Goal: Communication & Community: Answer question/provide support

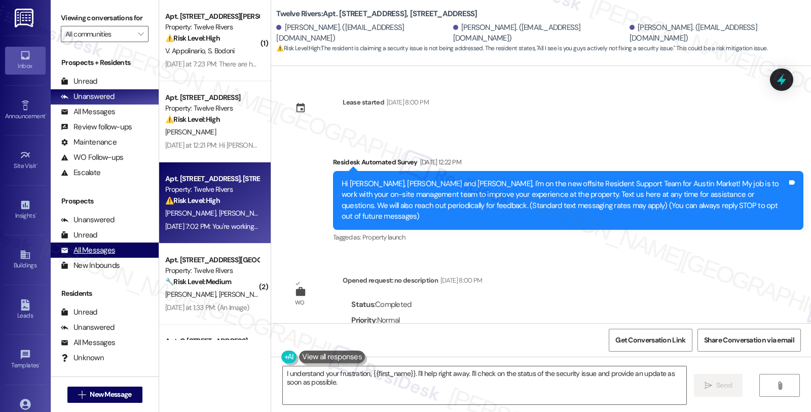
scroll to position [9352, 0]
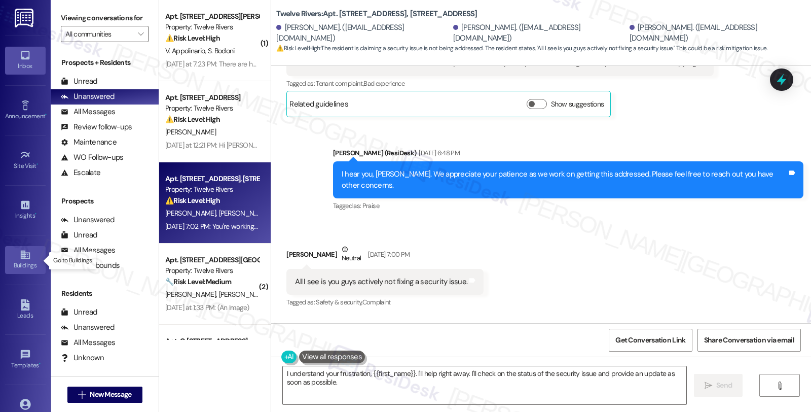
click at [29, 262] on div "Buildings" at bounding box center [25, 265] width 51 height 10
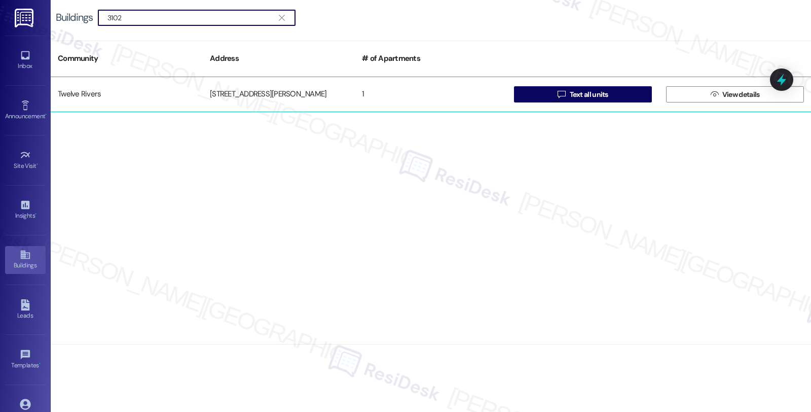
type input "3102"
click at [353, 91] on div "[STREET_ADDRESS][PERSON_NAME]" at bounding box center [279, 94] width 152 height 20
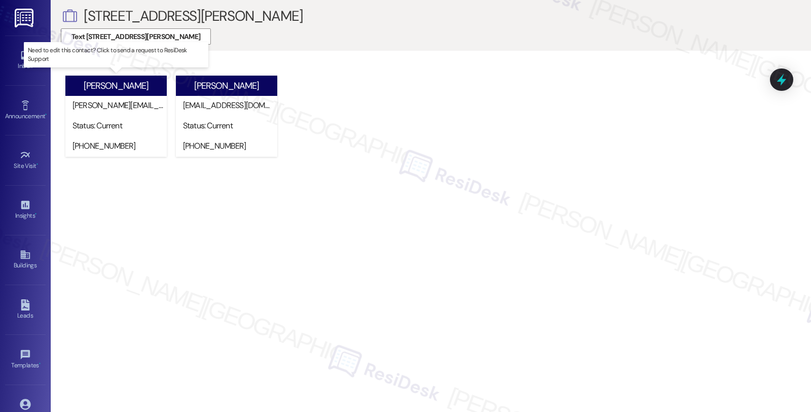
click at [116, 92] on div "[PERSON_NAME]" at bounding box center [115, 86] width 101 height 20
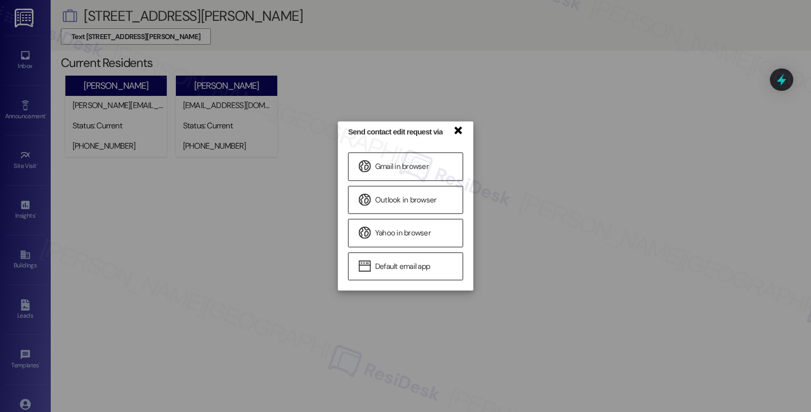
click at [455, 131] on link "×" at bounding box center [458, 129] width 10 height 11
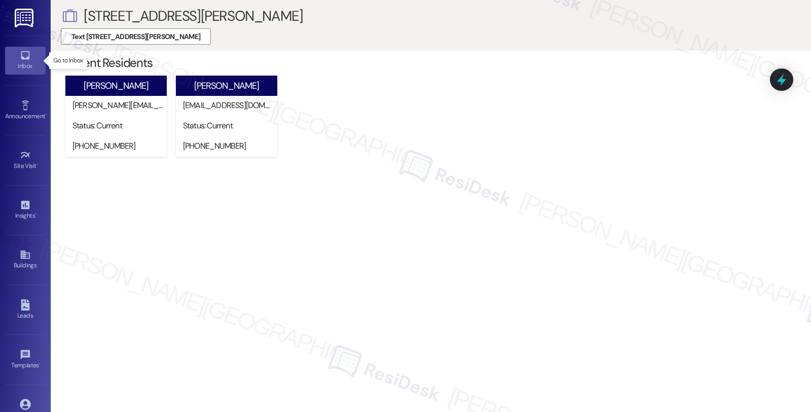
click at [23, 64] on div "Inbox" at bounding box center [25, 66] width 51 height 10
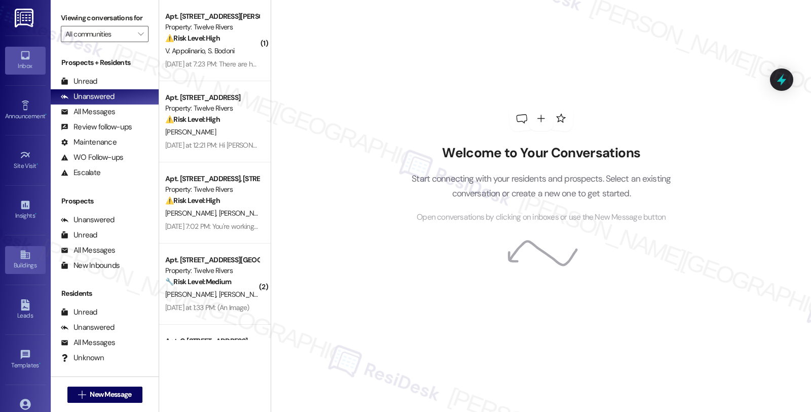
click at [28, 254] on icon at bounding box center [25, 254] width 11 height 11
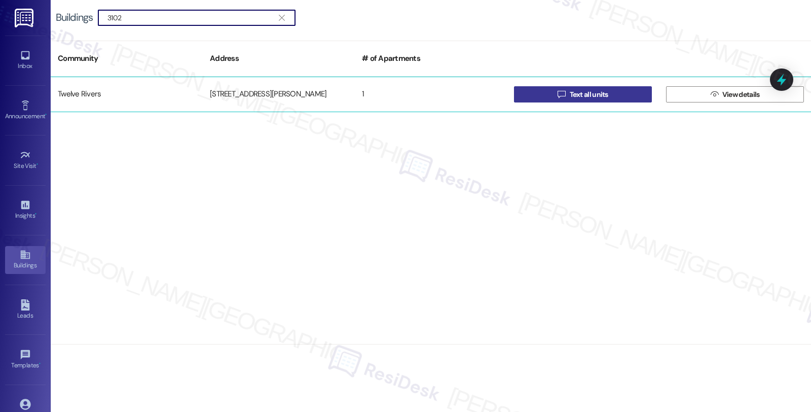
type input "3102"
click at [621, 95] on button " Text all units" at bounding box center [583, 94] width 138 height 16
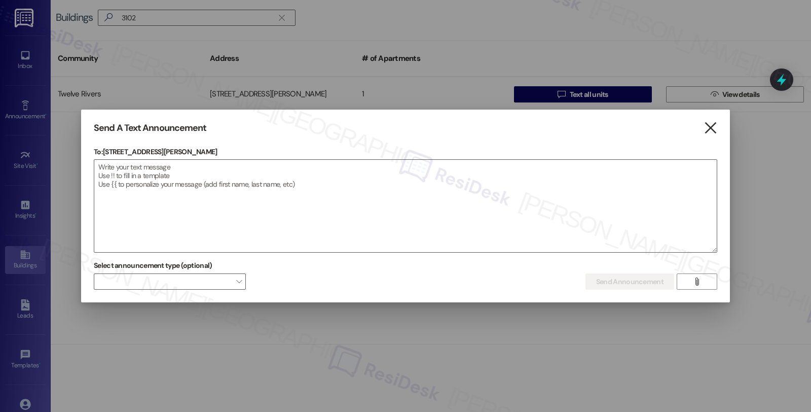
click at [711, 128] on icon "" at bounding box center [711, 128] width 14 height 11
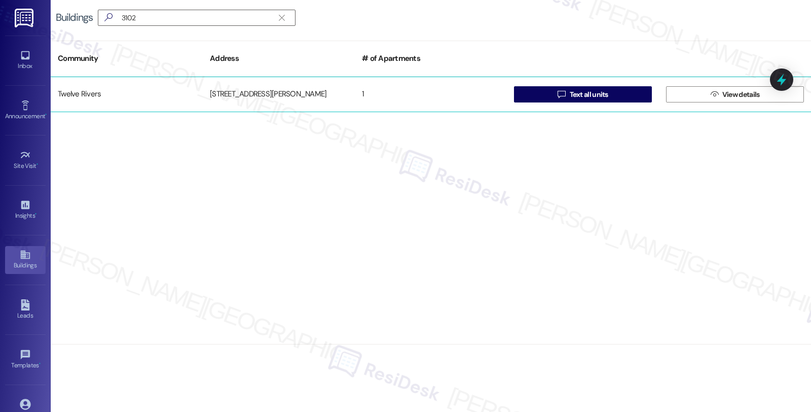
click at [482, 98] on div "1" at bounding box center [431, 94] width 152 height 20
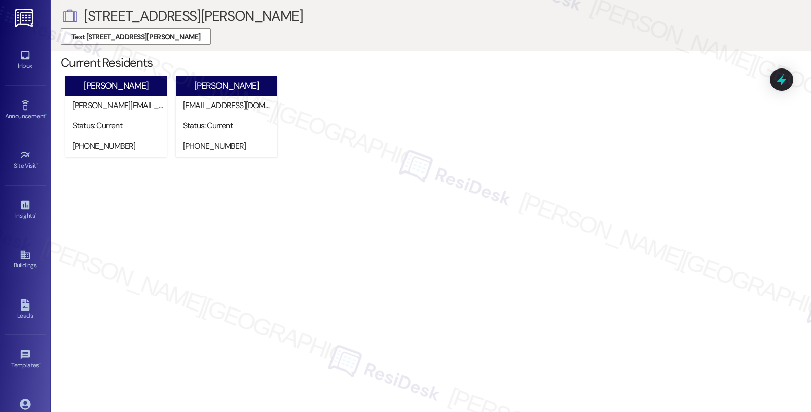
click at [502, 89] on div "John D. Mahoney john.david.mahoney@gmail.com Status: Current (571) 241-2480 Nee…" at bounding box center [436, 119] width 750 height 93
click at [22, 62] on div "Inbox" at bounding box center [25, 66] width 51 height 10
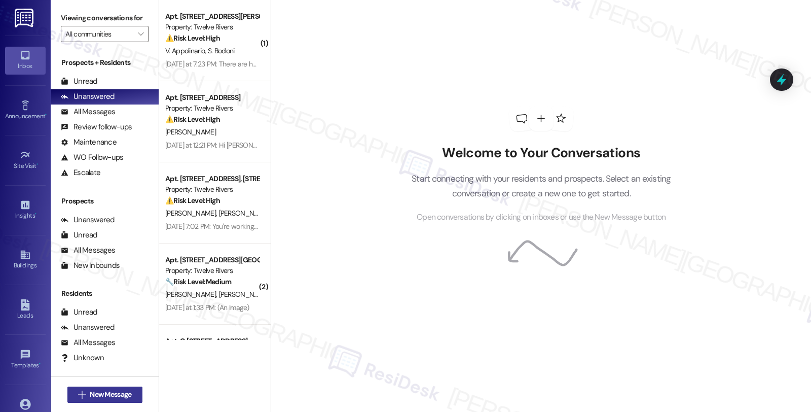
click at [102, 398] on span "New Message" at bounding box center [111, 394] width 42 height 11
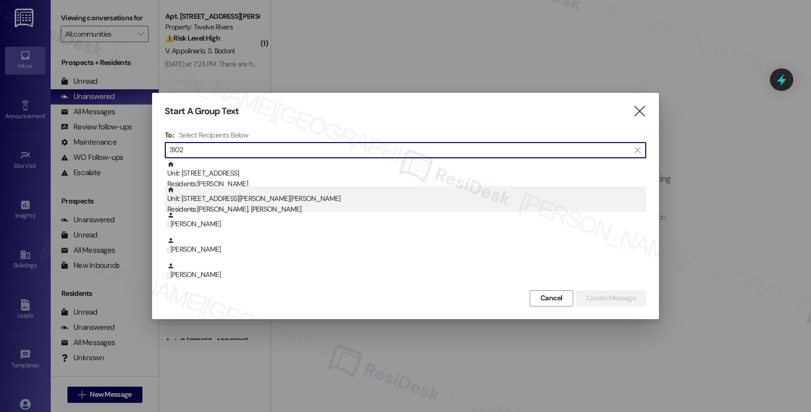
type input "3102"
click at [270, 198] on div "Unit: [STREET_ADDRESS][PERSON_NAME][PERSON_NAME] Residents: [PERSON_NAME], [PER…" at bounding box center [406, 200] width 479 height 29
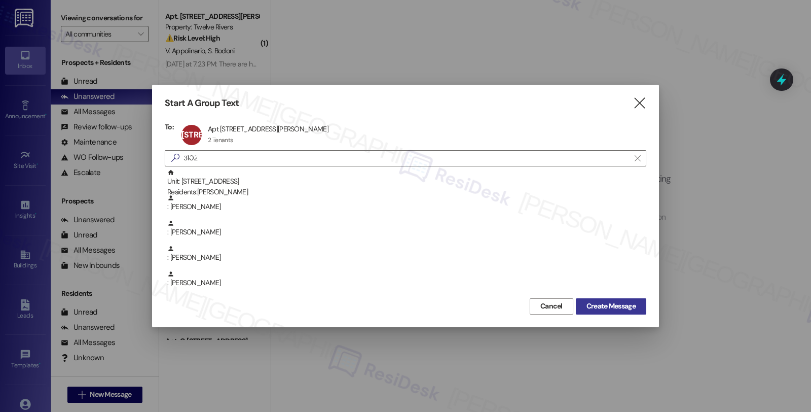
click at [622, 302] on span "Create Message" at bounding box center [610, 306] width 49 height 11
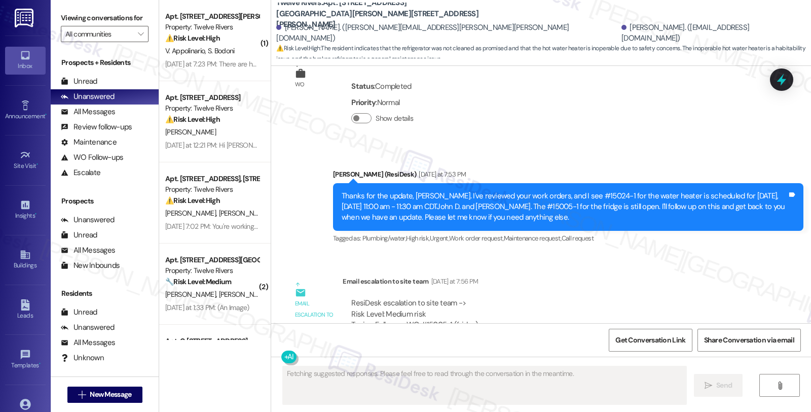
scroll to position [2311, 0]
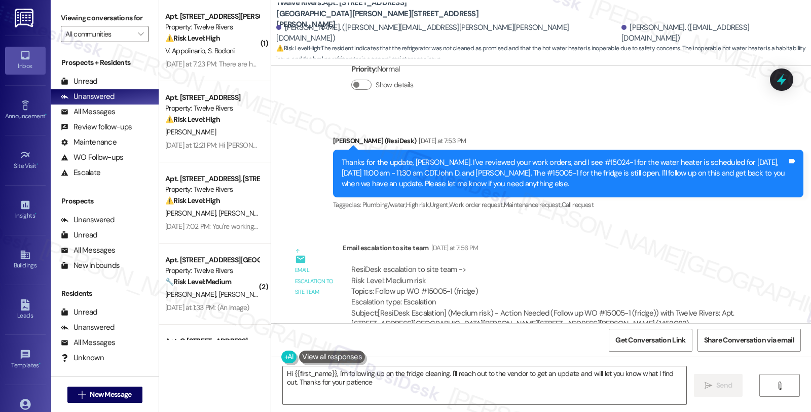
type textarea "Hi {{first_name}}, I'm following up on the fridge cleaning. I'll reach out to t…"
click at [652, 242] on div "Email escalation to site team Yesterday at 7:56 PM" at bounding box center [550, 249] width 414 height 14
click at [284, 373] on textarea "Hi {{first_name}}, I'm following up on the fridge cleaning. I'll reach out to t…" at bounding box center [484, 385] width 403 height 38
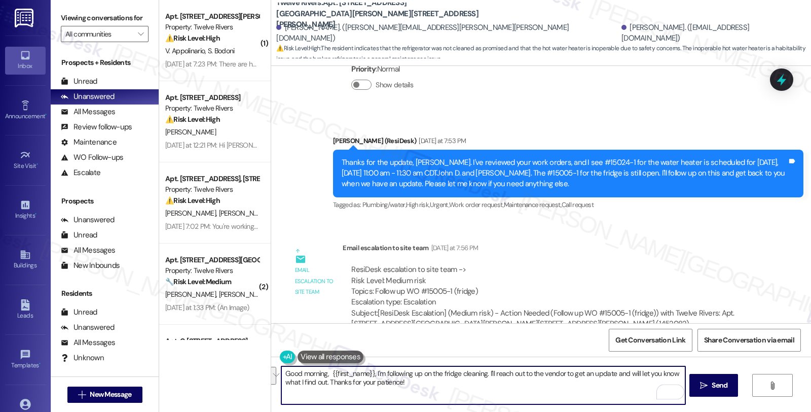
drag, startPoint x: 371, startPoint y: 371, endPoint x: 427, endPoint y: 396, distance: 61.5
click at [427, 396] on textarea "Good morning, {{first_name}}, I'm following up on the fridge cleaning. I'll rea…" at bounding box center [482, 385] width 403 height 38
paste textarea "The owner has approved replacing the refrigerator with a new unit. We have alre…"
click at [372, 372] on textarea "Good morning, {{first_name}}, The owner has approved replacing the refrigerator…" at bounding box center [482, 385] width 403 height 38
click at [520, 381] on textarea "Good morning, {{first_name}}. I have great news for you! The owner has approved…" at bounding box center [482, 385] width 403 height 38
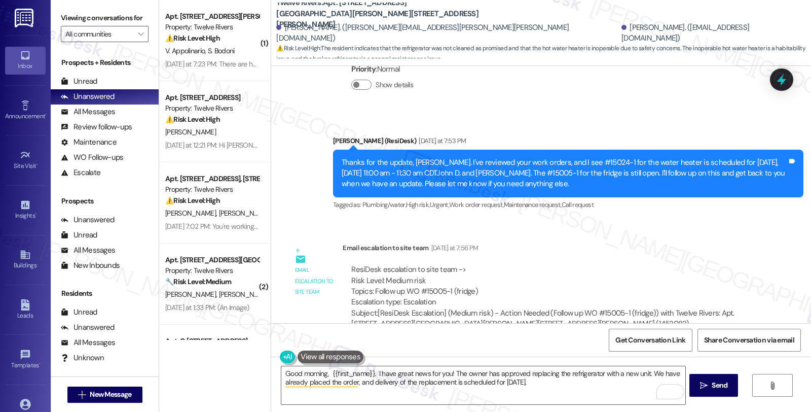
drag, startPoint x: 680, startPoint y: 239, endPoint x: 671, endPoint y: 274, distance: 36.0
click at [680, 256] on div "ResiDesk escalation to site team -> Risk Level: Medium risk Topics: Follow up W…" at bounding box center [550, 296] width 414 height 81
click at [584, 380] on textarea "Good morning, {{first_name}}. I have great news for you! The owner has approved…" at bounding box center [482, 385] width 403 height 38
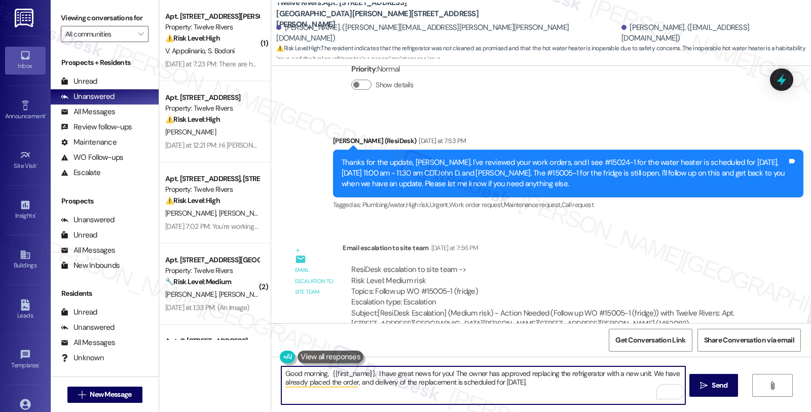
click at [372, 373] on textarea "Good morning, {{first_name}}. I have great news for you! The owner has approved…" at bounding box center [482, 385] width 403 height 38
click at [586, 381] on textarea "Good morning, {{first_name}}. I have great news for you! The owner has approved…" at bounding box center [482, 385] width 403 height 38
click at [526, 381] on textarea "Good morning, {{first_name}}. I have great news for you! The owner has approved…" at bounding box center [482, 385] width 403 height 38
click at [622, 388] on textarea "Good morning, {{first_name}}. I have great news for you! The owner has approved…" at bounding box center [482, 385] width 403 height 38
click at [567, 384] on textarea "Good morning, {{first_name}}. I have great news for you! The owner has approved…" at bounding box center [482, 385] width 403 height 38
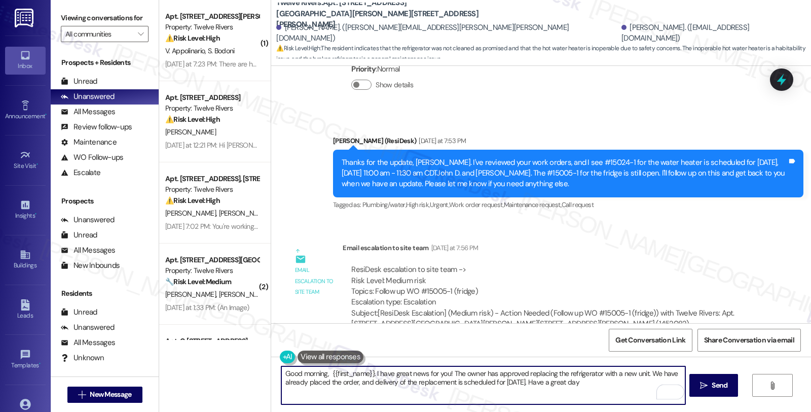
click at [627, 384] on textarea "Good morning, {{first_name}}. I have great news for you! The owner has approved…" at bounding box center [482, 385] width 403 height 38
click at [568, 383] on textarea "Good morning, {{first_name}}. I have great news for you! The owner has approved…" at bounding box center [482, 385] width 403 height 38
click at [571, 381] on textarea "Good morning, {{first_name}}. I have great news for you! The owner has approved…" at bounding box center [482, 385] width 403 height 38
type textarea "Good morning, {{first_name}}. I have great news for you! The owner has approved…"
click at [584, 382] on textarea "Good morning, {{first_name}}. I have great news for you! The owner has approved…" at bounding box center [482, 385] width 403 height 38
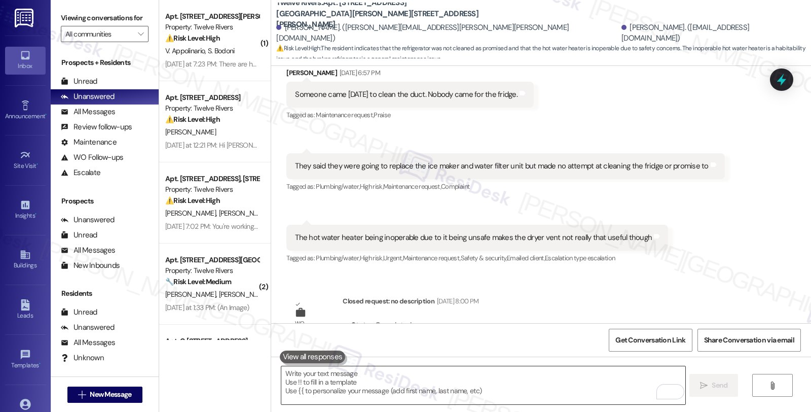
scroll to position [1967, 0]
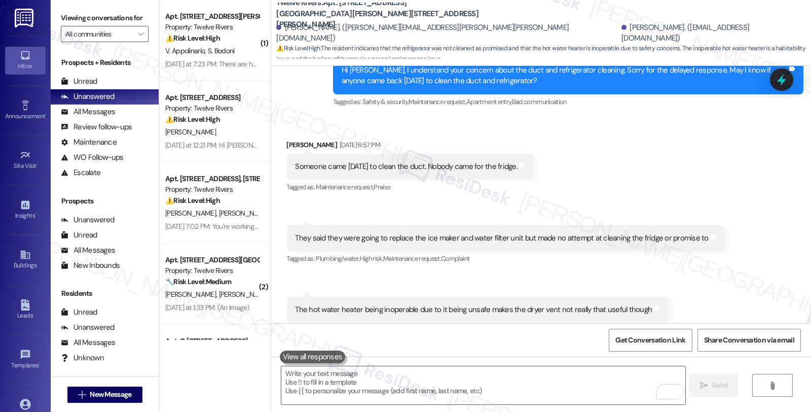
click at [711, 238] on div "Received via SMS 6:57 PM John D. Mahoney Neutral Sep 02, 2025 at 6:57 PM They s…" at bounding box center [505, 245] width 453 height 56
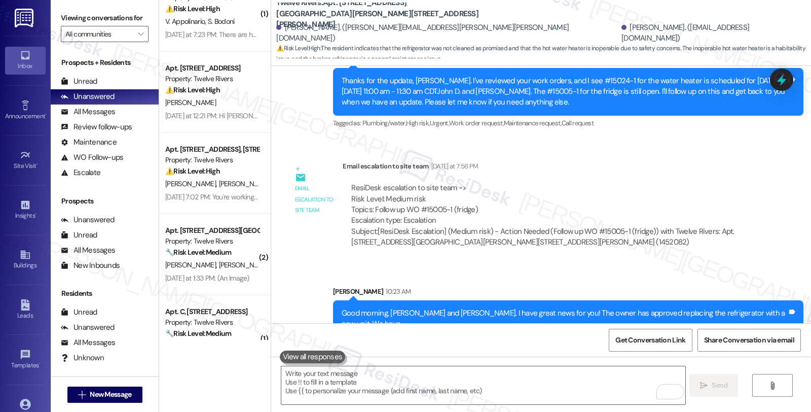
scroll to position [66, 0]
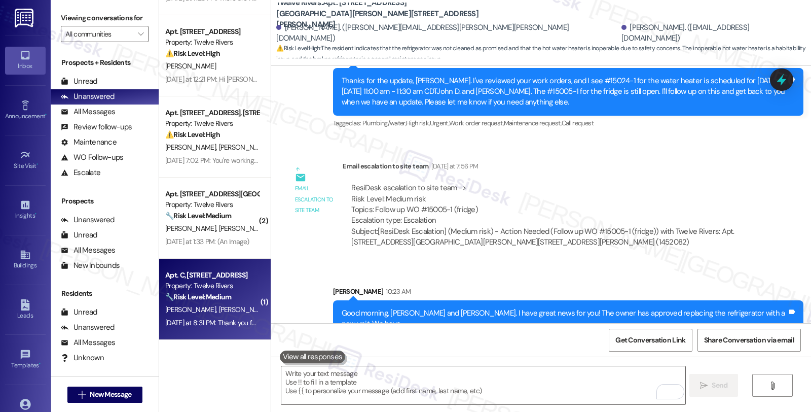
click at [231, 316] on div "Yesterday at 8:31 PM: Thank you for your message. Our offices are currently clo…" at bounding box center [212, 322] width 96 height 13
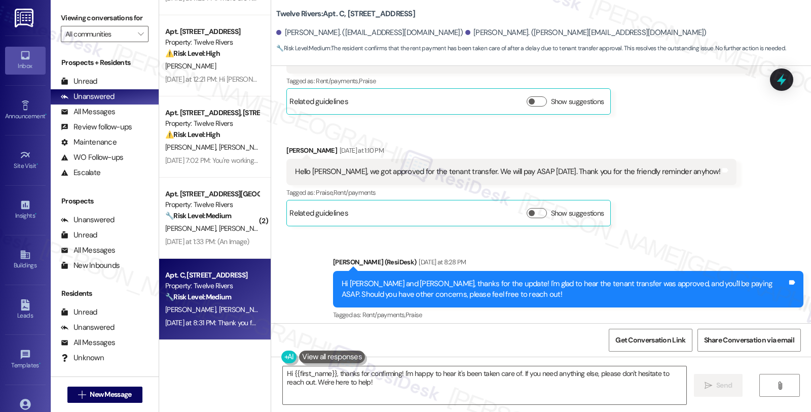
scroll to position [3243, 0]
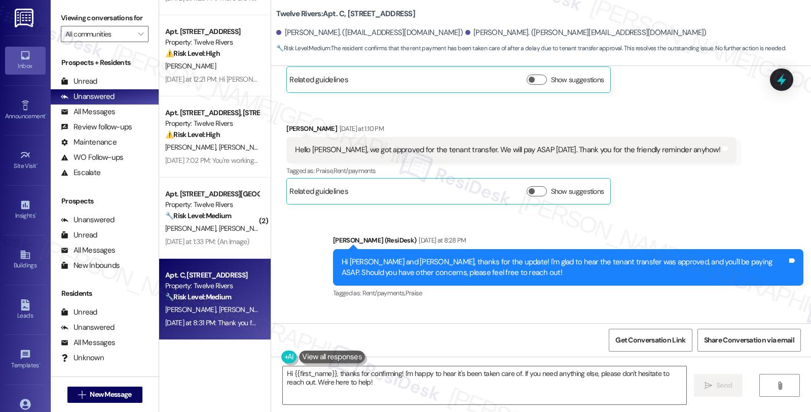
click at [281, 323] on div "Received via SMS Tara Servis Yesterday at 8:31 PM Thanks, it has been taken car…" at bounding box center [352, 358] width 147 height 70
copy div "Tara"
click at [287, 374] on textarea "Hi {{first_name}}, thanks for confirming! I'm happy to hear it's been taken car…" at bounding box center [484, 385] width 403 height 38
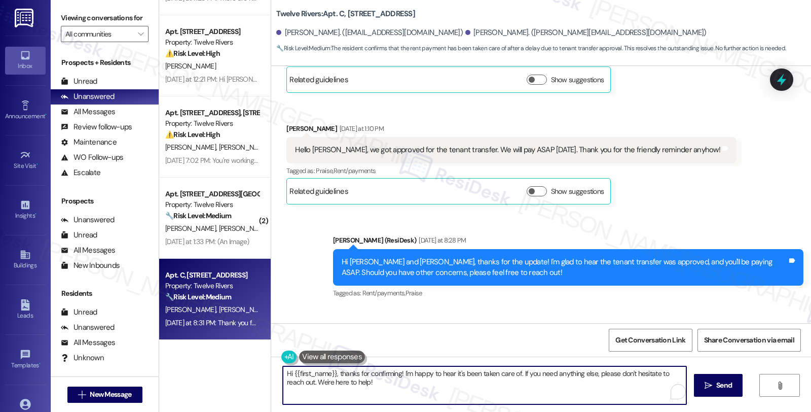
paste textarea "Tara"
click at [340, 372] on textarea "Hi Tara {{first_name}}, thanks for confirming! I'm happy to hear it's been take…" at bounding box center [482, 385] width 403 height 38
click at [409, 372] on textarea "Hi Tara {{first_name}}, thanks for confirming! I'm happy to hear it's been take…" at bounding box center [482, 385] width 403 height 38
drag, startPoint x: 597, startPoint y: 373, endPoint x: 693, endPoint y: 372, distance: 96.8
click at [693, 372] on div "Hi Tara, I'm happy to hear it's been taken care of. If you need anything else, …" at bounding box center [541, 394] width 540 height 76
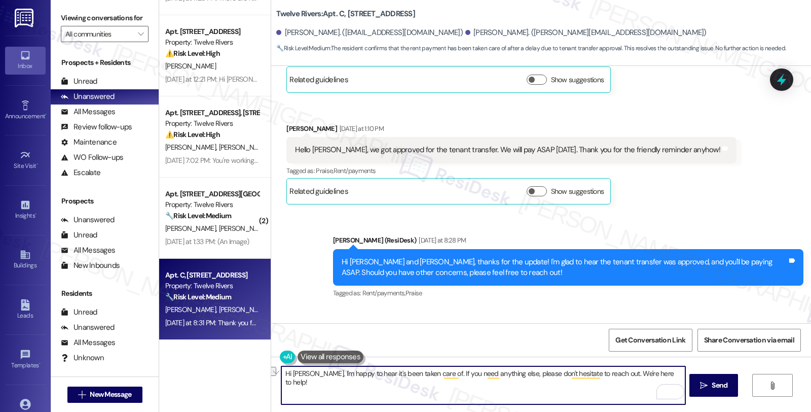
drag, startPoint x: 419, startPoint y: 372, endPoint x: 660, endPoint y: 371, distance: 241.3
click at [660, 371] on textarea "Hi Tara, I'm happy to hear it's been taken care of. If you need anything else, …" at bounding box center [482, 385] width 403 height 38
type textarea "Hi Tara, I'm happy to hear it's been taken care of. Have a wonderful day!"
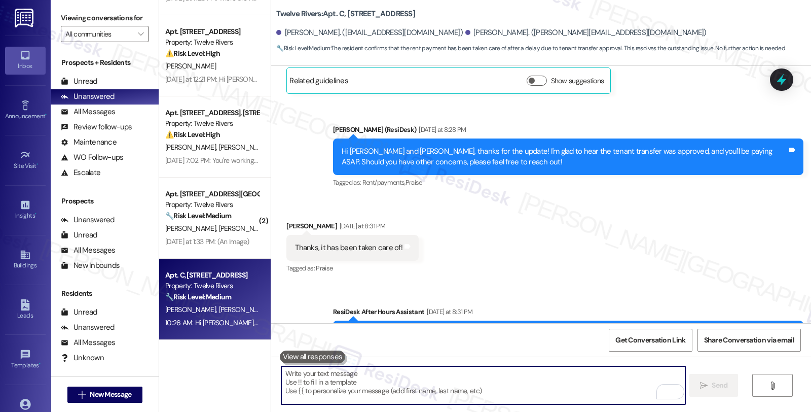
scroll to position [3426, 0]
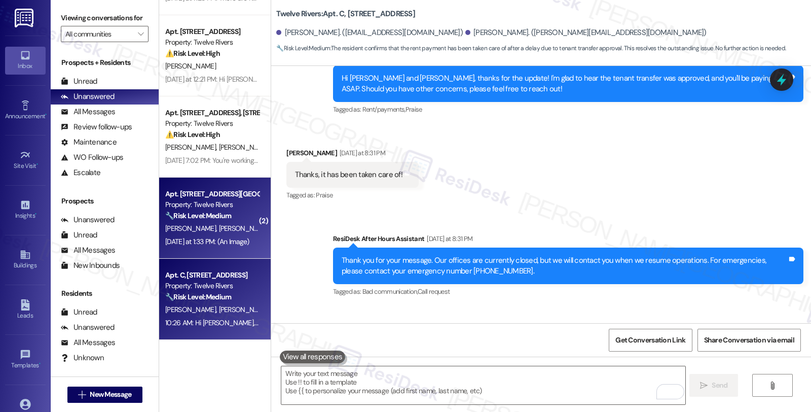
click at [242, 226] on div "J. Pitney J. Blair" at bounding box center [212, 228] width 96 height 13
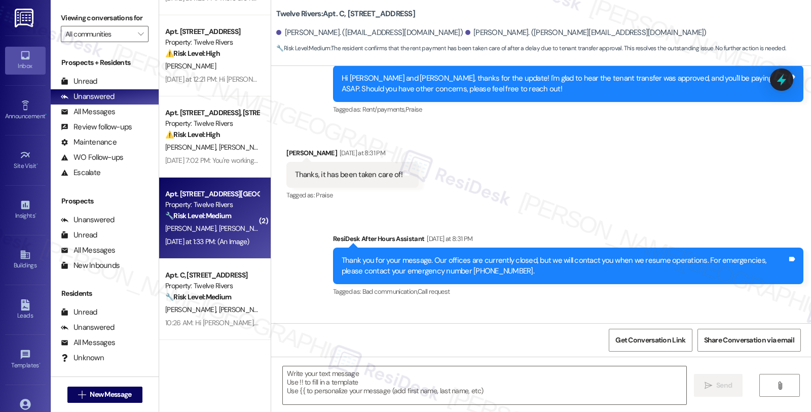
type textarea "Fetching suggested responses. Please feel free to read through the conversation…"
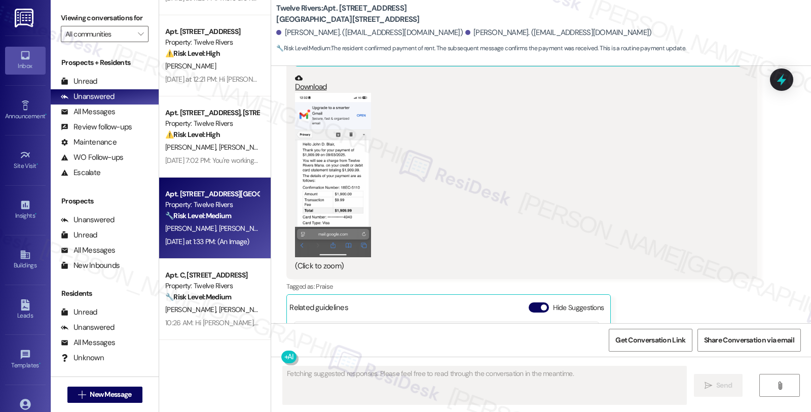
scroll to position [895, 0]
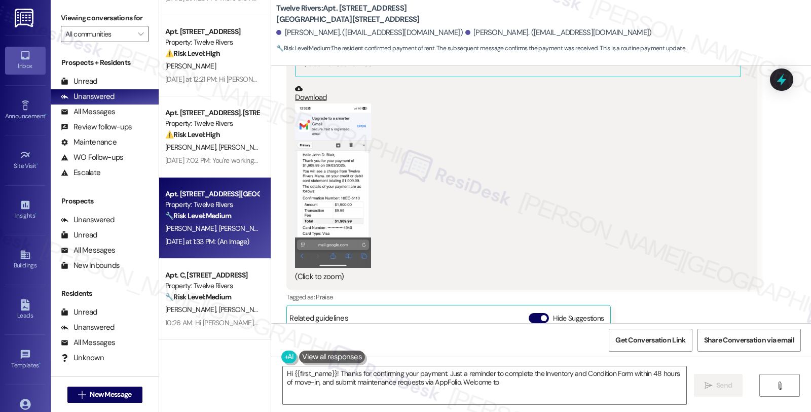
click at [328, 178] on button "Zoom image" at bounding box center [333, 185] width 76 height 165
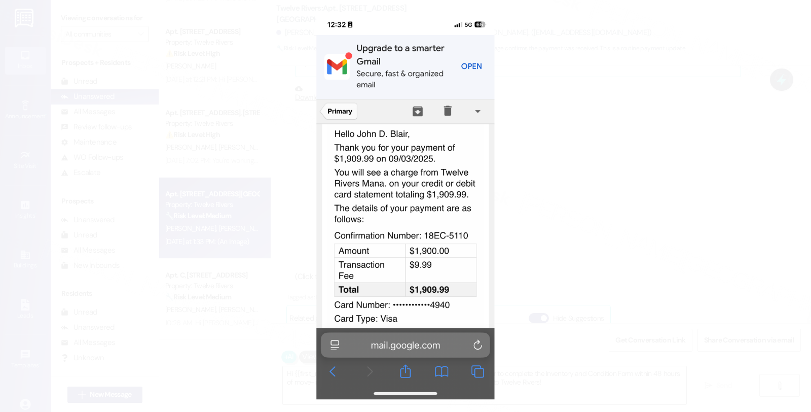
click at [539, 188] on button "Unzoom image" at bounding box center [405, 206] width 811 height 412
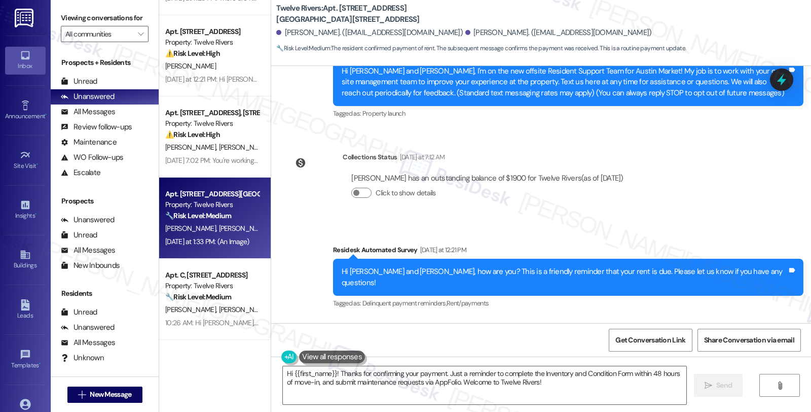
scroll to position [225, 0]
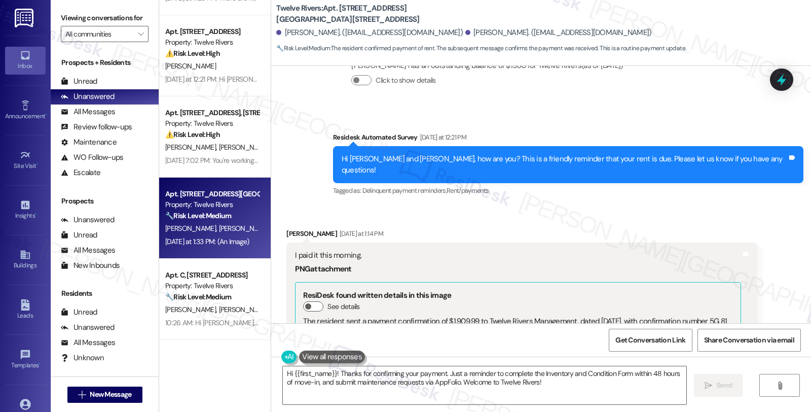
click at [286, 228] on div "John D. Blair Yesterday at 1:14 PM" at bounding box center [521, 235] width 470 height 14
copy div "John"
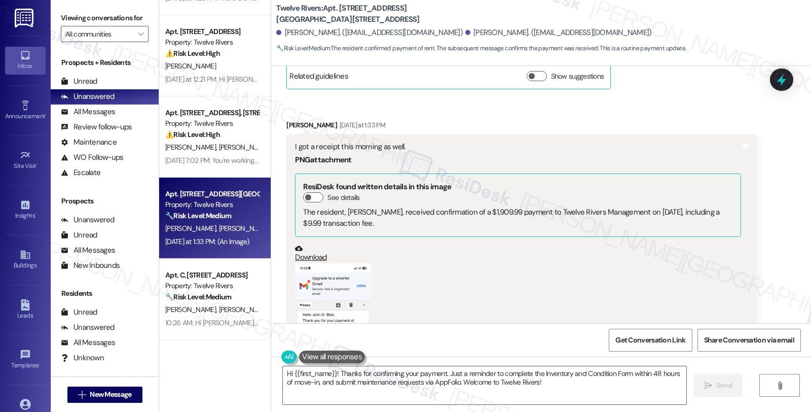
scroll to position [732, 0]
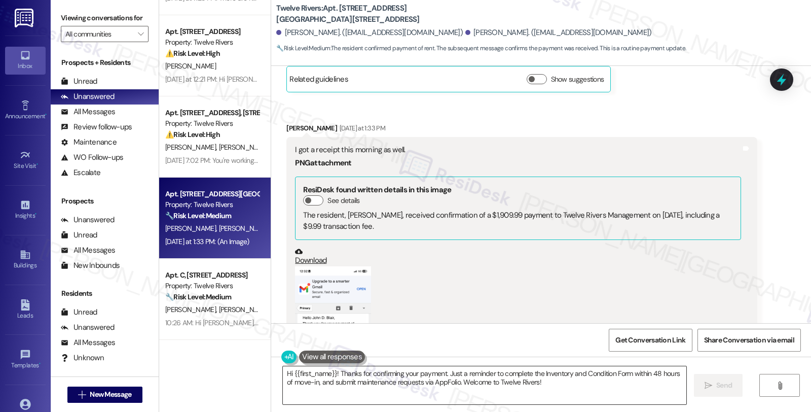
click at [288, 374] on textarea "Hi {{first_name}}! Thanks for confirming your payment. Just a reminder to compl…" at bounding box center [484, 385] width 403 height 38
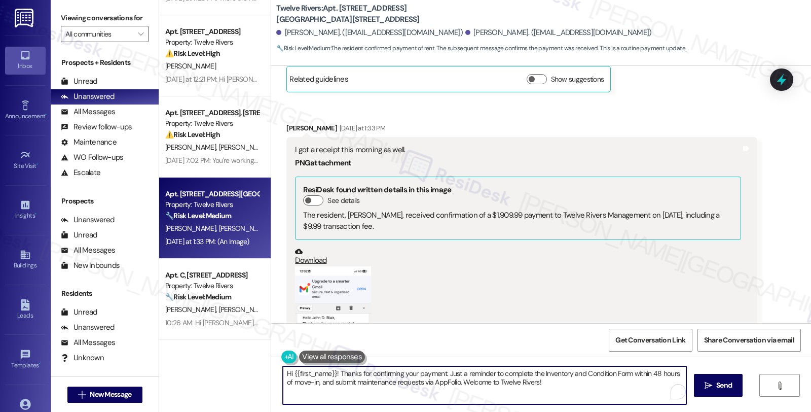
paste textarea "John"
click at [348, 373] on textarea "Hi John, {{first_name}}! Thanks for confirming your payment. Just a reminder to…" at bounding box center [482, 385] width 403 height 38
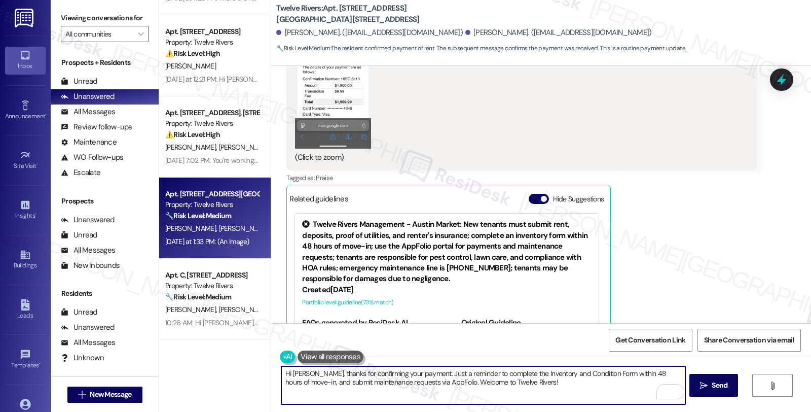
scroll to position [1063, 0]
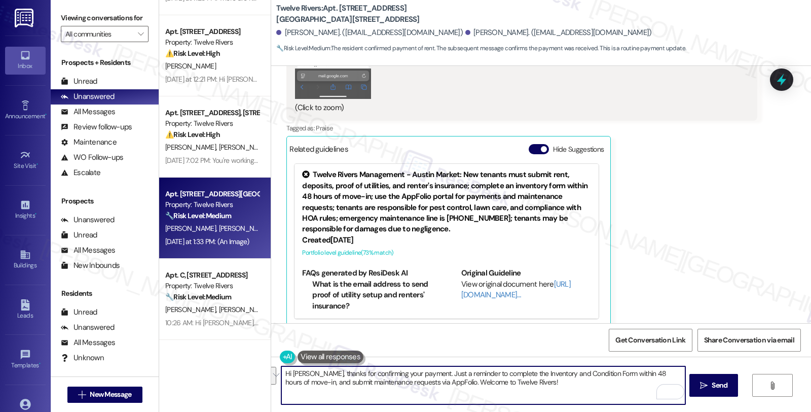
drag, startPoint x: 413, startPoint y: 371, endPoint x: 570, endPoint y: 393, distance: 159.2
click at [570, 393] on textarea "Hi John, thanks for confirming your payment. Just a reminder to complete the In…" at bounding box center [482, 385] width 403 height 38
paste textarea "It should be reflected on your portal once processed. If not, please let me kno…"
type textarea "Hi John, thanks for confirming your payment. It should be reflected on your por…"
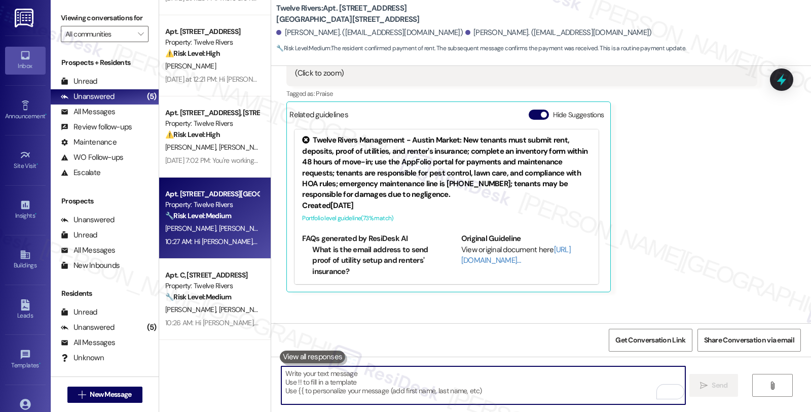
scroll to position [1145, 0]
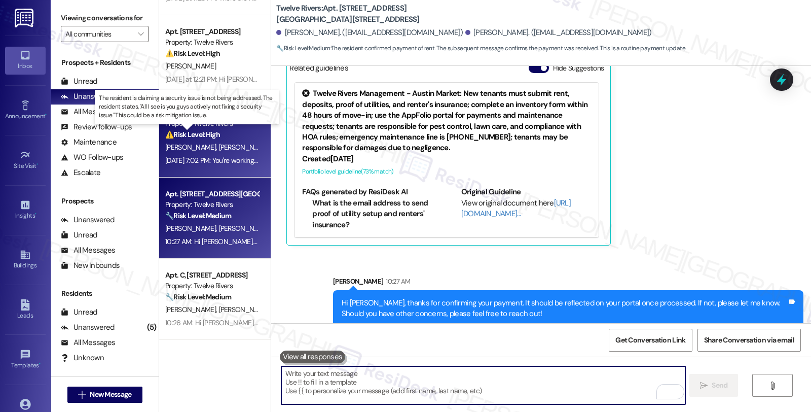
click at [211, 138] on strong "⚠️ Risk Level: High" at bounding box center [192, 134] width 55 height 9
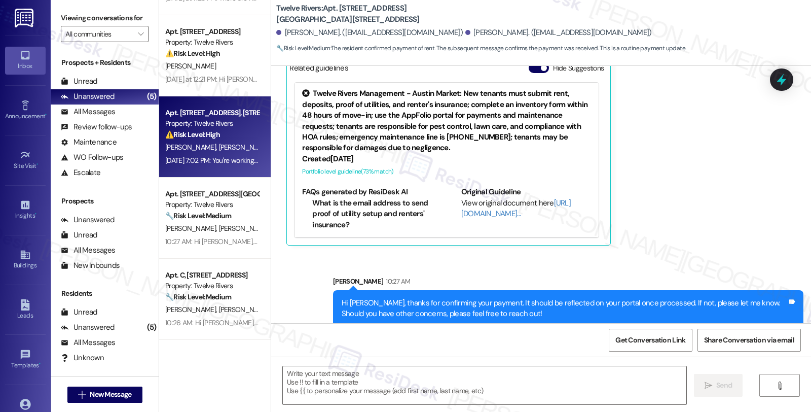
type textarea "Fetching suggested responses. Please feel free to read through the conversation…"
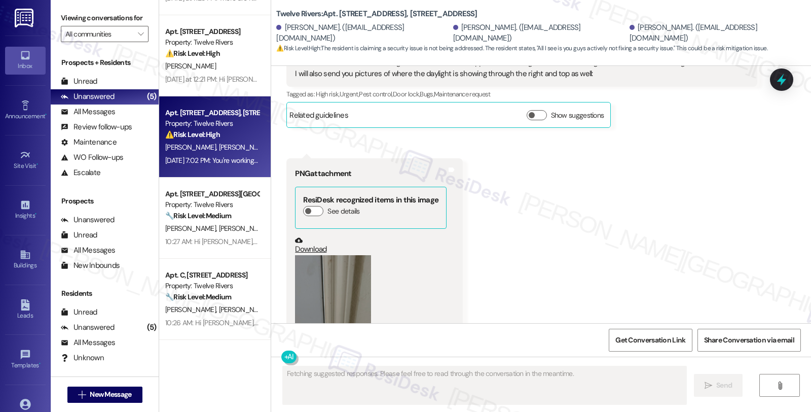
scroll to position [9352, 0]
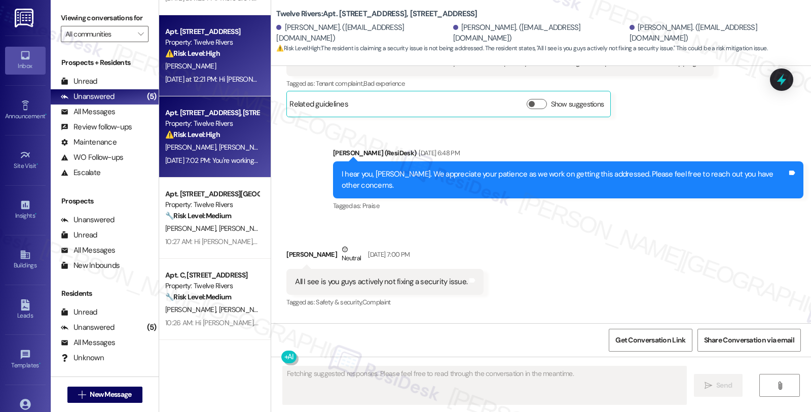
click at [214, 67] on div "B. Bunce" at bounding box center [212, 66] width 96 height 13
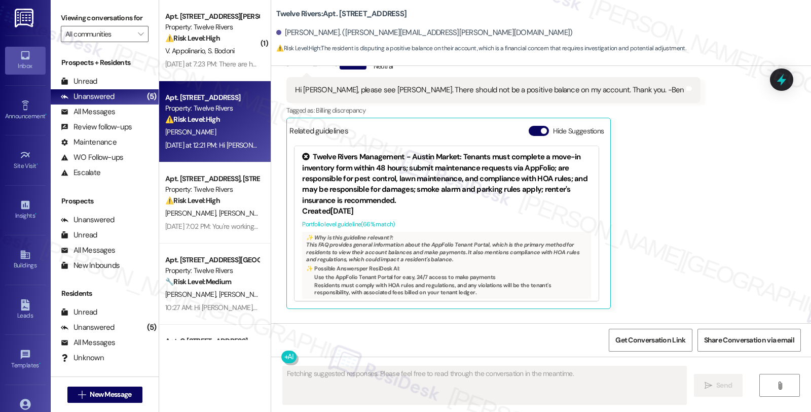
scroll to position [492, 0]
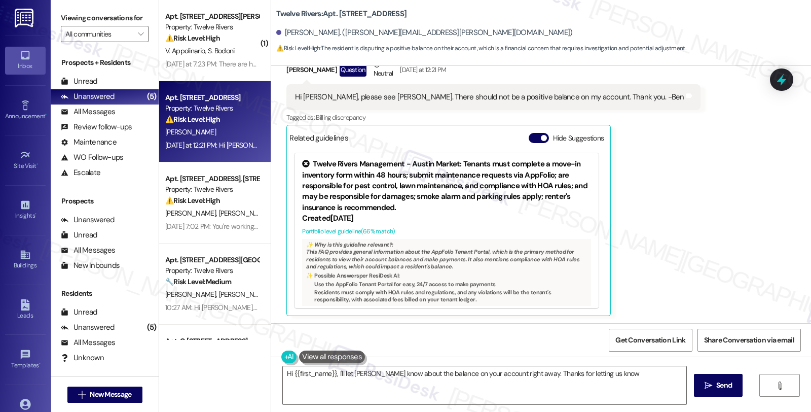
type textarea "Hi {{first_name}}, I'll let Melaine know about the balance on your account righ…"
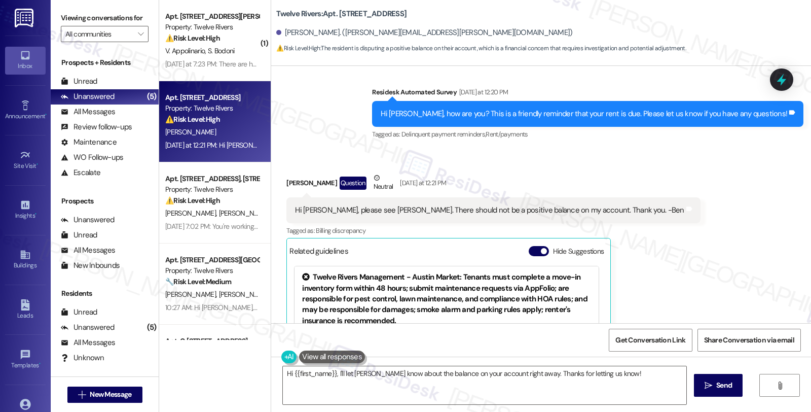
scroll to position [585, 0]
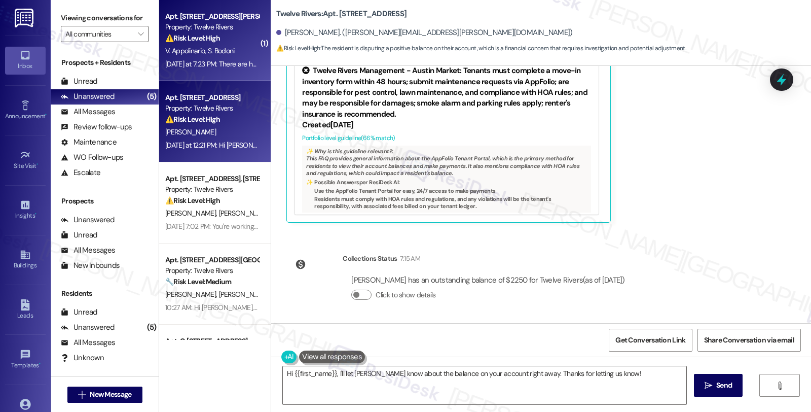
click at [210, 40] on strong "⚠️ Risk Level: High" at bounding box center [192, 37] width 55 height 9
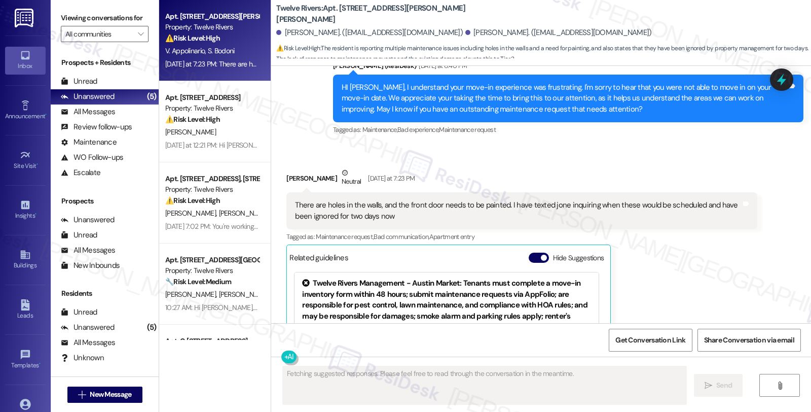
scroll to position [385, 0]
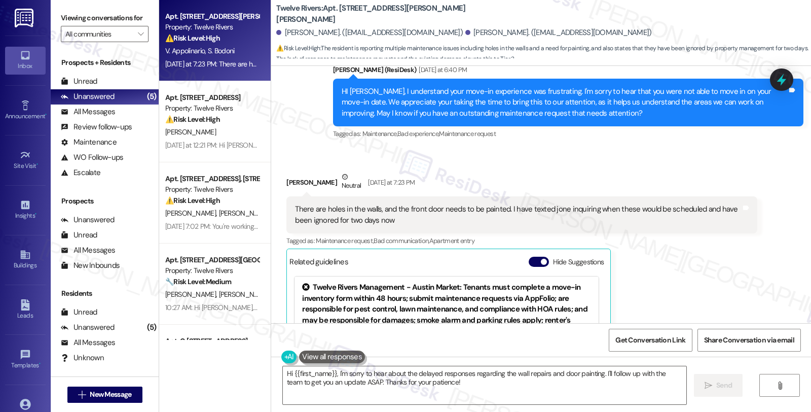
drag, startPoint x: 279, startPoint y: 172, endPoint x: 342, endPoint y: 174, distance: 62.9
click at [342, 174] on div "Victoria M. Appolinario Neutral Yesterday at 7:23 PM" at bounding box center [521, 183] width 470 height 25
click at [344, 171] on div "Victoria M. Appolinario Neutral Yesterday at 7:23 PM" at bounding box center [521, 183] width 470 height 25
copy div "[PERSON_NAME]"
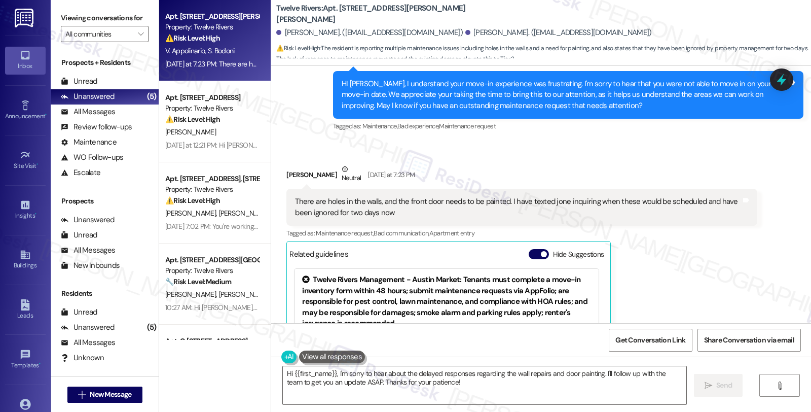
scroll to position [386, 0]
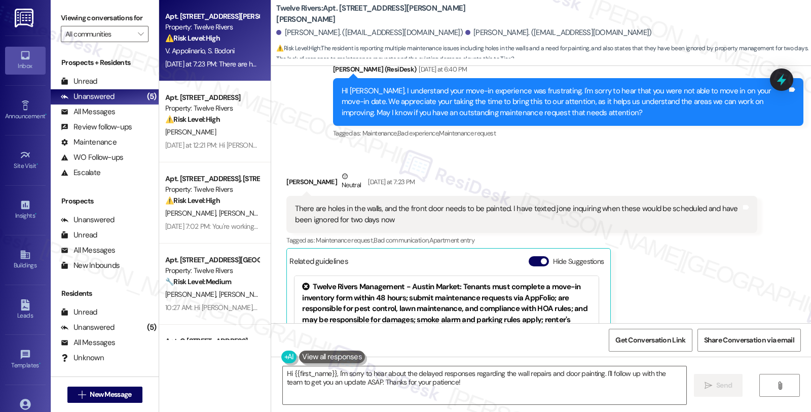
click at [294, 171] on div "Victoria M. Appolinario Neutral Yesterday at 7:23 PM" at bounding box center [521, 183] width 470 height 25
click at [291, 372] on textarea "Hi {{first_name}}, I'm sorry to hear about the delayed responses regarding the …" at bounding box center [484, 385] width 403 height 38
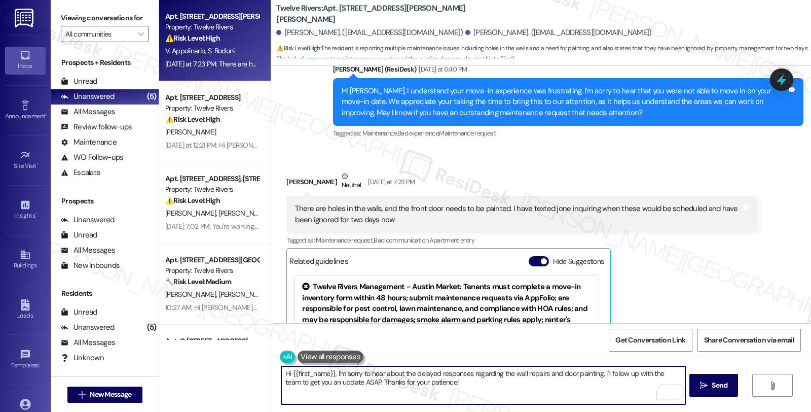
drag, startPoint x: 288, startPoint y: 373, endPoint x: 328, endPoint y: 367, distance: 40.9
click at [328, 367] on textarea "Hi {{first_name}}, I'm sorry to hear about the delayed responses regarding the …" at bounding box center [482, 385] width 403 height 38
paste textarea "Victoria"
type textarea "Hi Victoria , I'm sorry to hear about the delayed responses regarding the wall …"
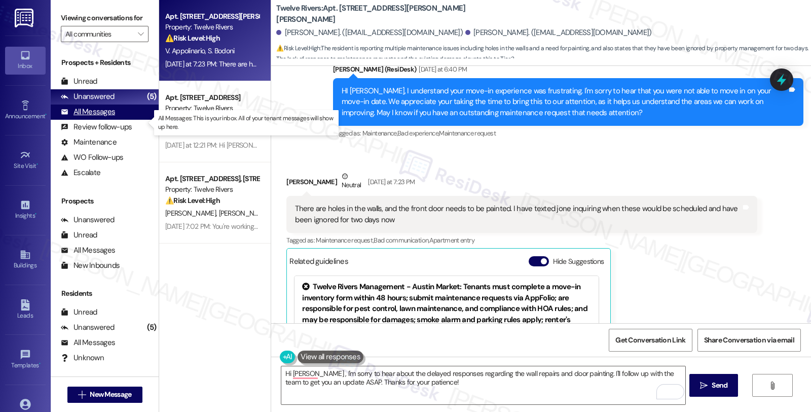
click at [94, 117] on div "All Messages" at bounding box center [88, 111] width 54 height 11
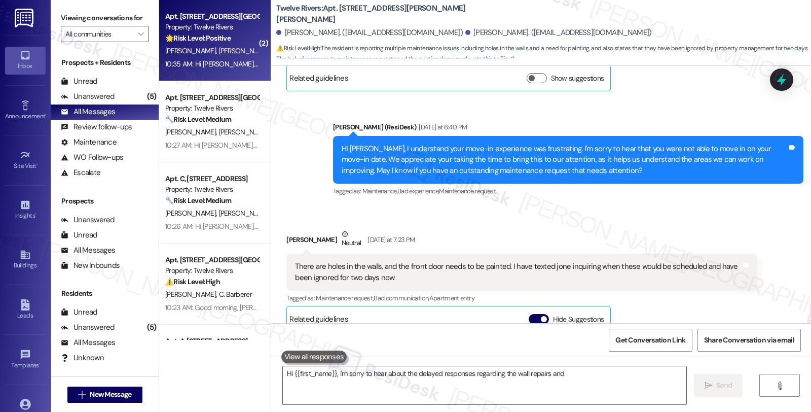
type textarea "Hi {{first_name}}, I'm sorry to hear about the delayed responses regarding the …"
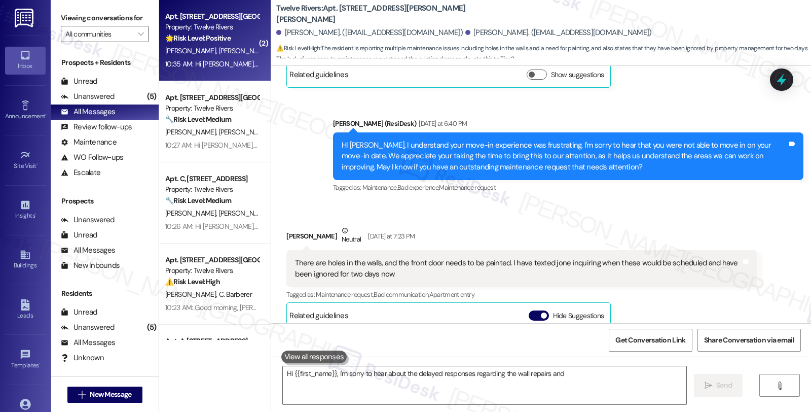
click at [233, 39] on div "🌟 Risk Level: Positive The resident has provided a positive review and confirme…" at bounding box center [212, 38] width 94 height 11
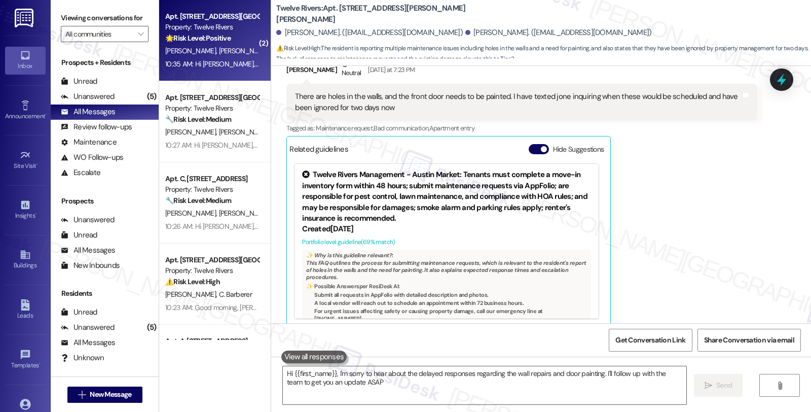
type textarea "Hi {{first_name}}, I'm sorry to hear about the delayed responses regarding the …"
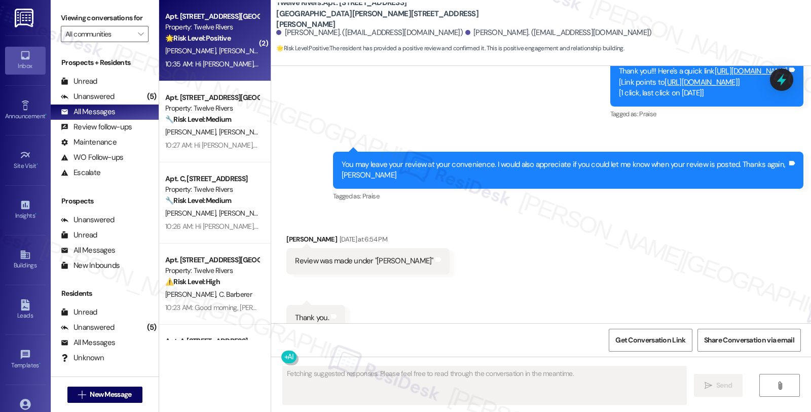
scroll to position [1335, 0]
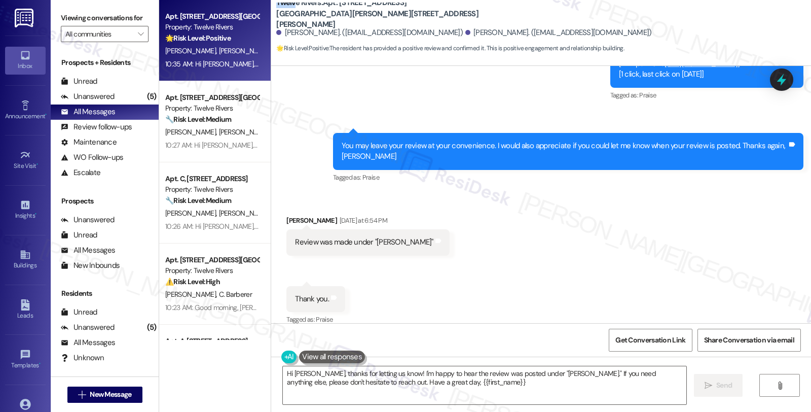
type textarea "Hi Jose, thanks for letting us know! I'm happy to hear the review was posted un…"
drag, startPoint x: 268, startPoint y: 14, endPoint x: 314, endPoint y: 17, distance: 46.7
click at [314, 17] on div "Twelve Rivers: Apt. 8068 Thaxton Road, 8068 Thaxton Road Nancy Vazquez. (nenna6…" at bounding box center [541, 28] width 540 height 51
copy b "Twelve Rivers"
click at [136, 42] on span "" at bounding box center [141, 34] width 10 height 16
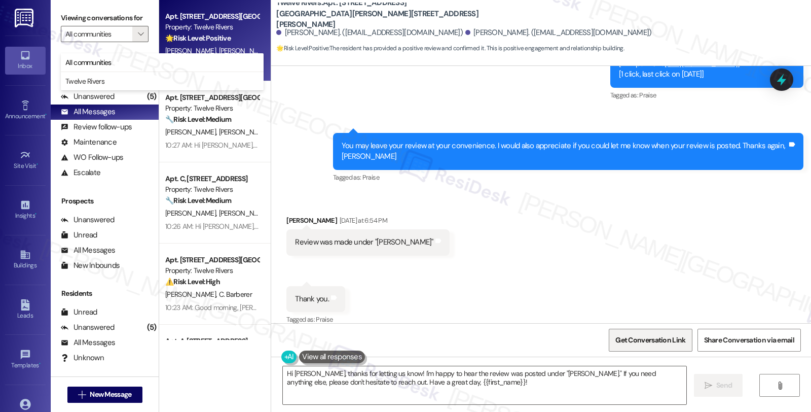
click at [672, 337] on span "Get Conversation Link" at bounding box center [650, 340] width 70 height 11
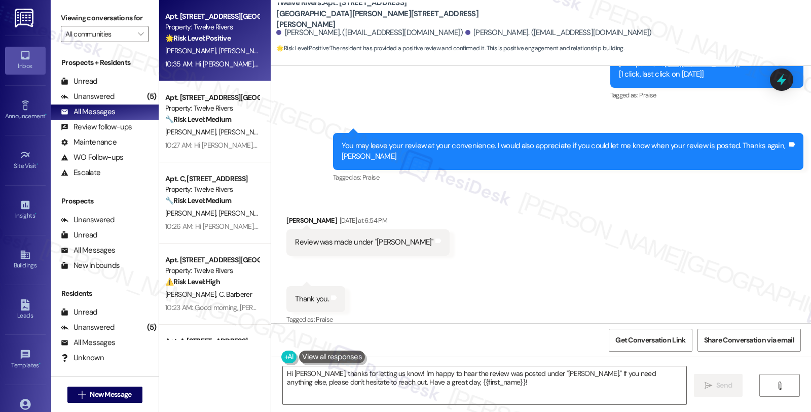
scroll to position [1431, 0]
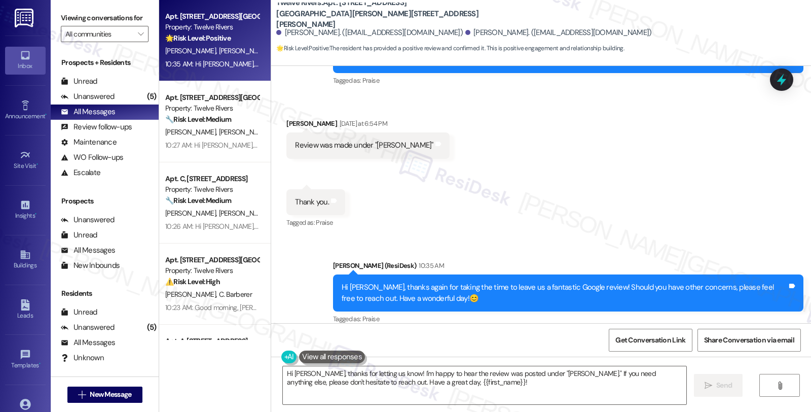
click at [450, 159] on div "Received via SMS Jose Vazquez Yesterday at 6:54 PM Review was made under "Carlo…" at bounding box center [541, 166] width 540 height 142
click at [121, 104] on div "Unanswered (3)" at bounding box center [105, 96] width 108 height 15
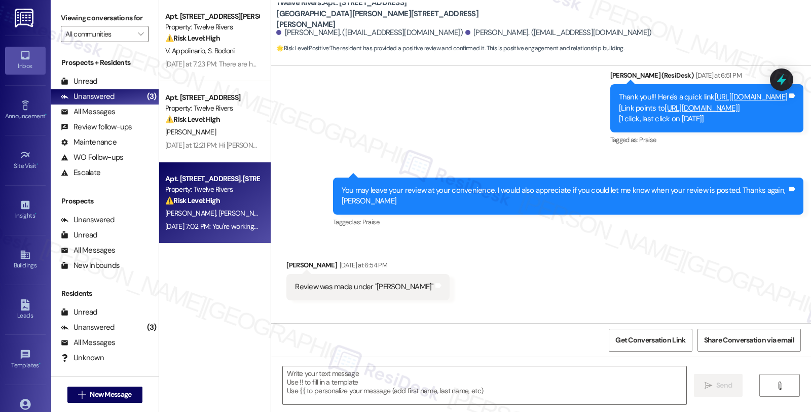
scroll to position [1335, 0]
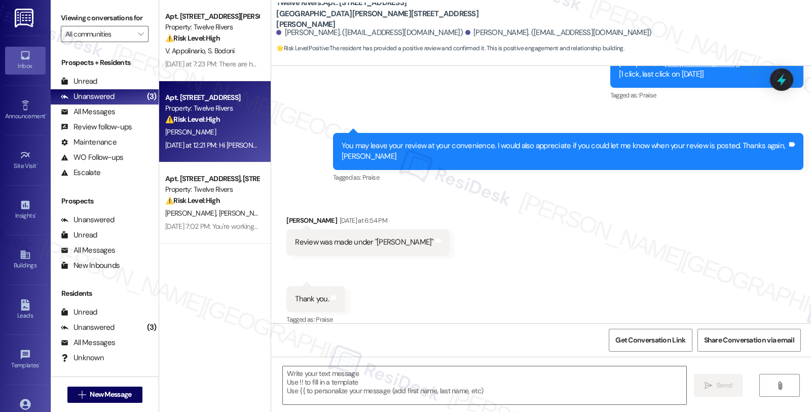
type textarea "Fetching suggested responses. Please feel free to read through the conversation…"
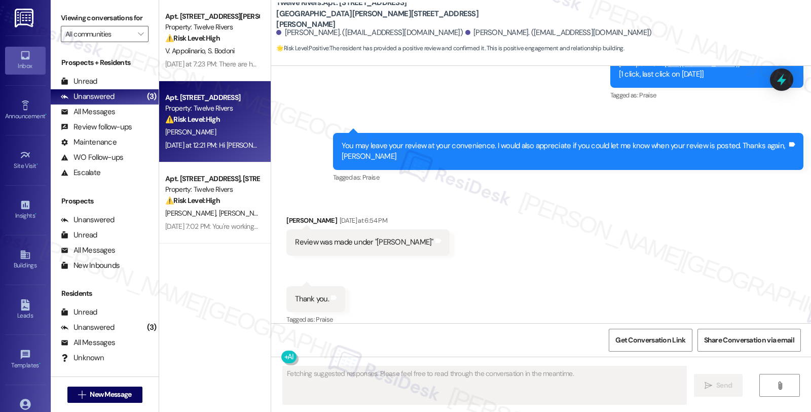
click at [219, 118] on div "⚠️ Risk Level: High The resident is disputing a positive balance on their accou…" at bounding box center [212, 119] width 94 height 11
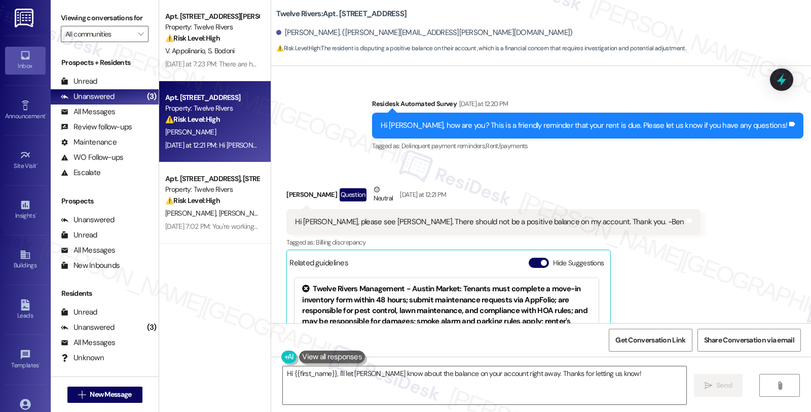
scroll to position [379, 0]
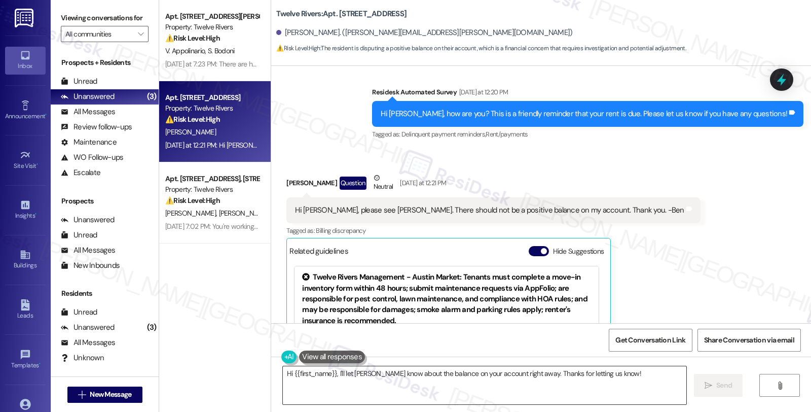
click at [286, 375] on textarea "Hi {{first_name}}, I'll let Melaine know about the balance on your account righ…" at bounding box center [484, 385] width 403 height 38
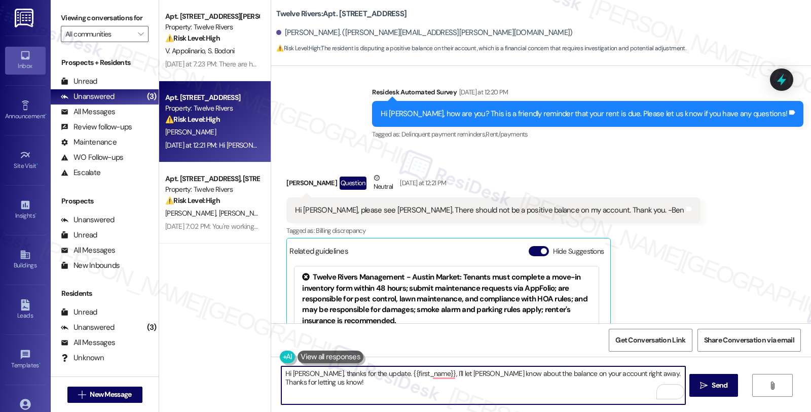
drag, startPoint x: 366, startPoint y: 372, endPoint x: 379, endPoint y: 386, distance: 19.0
click at [379, 386] on textarea "Hi Ben, thanks for the update. {{first_name}}, I'll let Melaine know about the …" at bounding box center [482, 385] width 403 height 38
paste textarea "Please consider the message as a courteous reminder because we do not want any …"
click at [419, 394] on textarea "Hi Ben, thanks for the update. Please consider the message as a courteous remin…" at bounding box center [482, 385] width 403 height 38
click at [539, 386] on textarea "Hi Ben, thanks for the update. Please consider the message as a courteous remin…" at bounding box center [482, 385] width 403 height 38
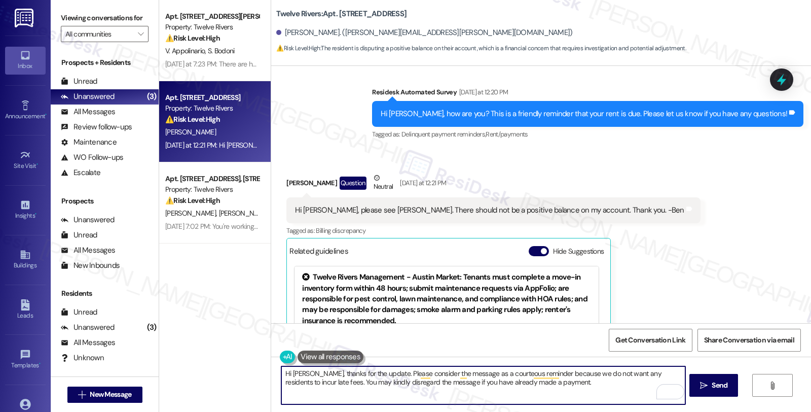
paste textarea "Should you have other concerns, please feel free to reach out. Have a great day!"
click at [338, 391] on textarea "Hi Ben, thanks for the update. Please consider the message as a courteous remin…" at bounding box center [482, 385] width 403 height 38
click at [436, 394] on textarea "Hi Ben, thanks for the update. Please consider the message as a courteous remin…" at bounding box center [482, 385] width 403 height 38
type textarea "Hi Ben, thanks for the update. Please consider the message as a courteous remin…"
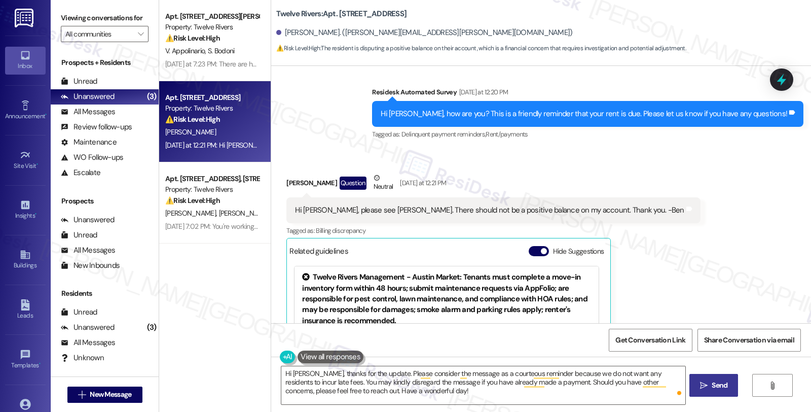
click at [712, 387] on span "Send" at bounding box center [720, 385] width 16 height 11
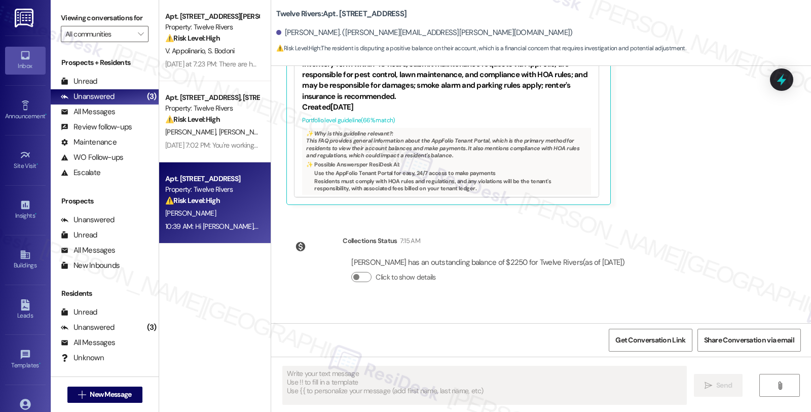
scroll to position [678, 0]
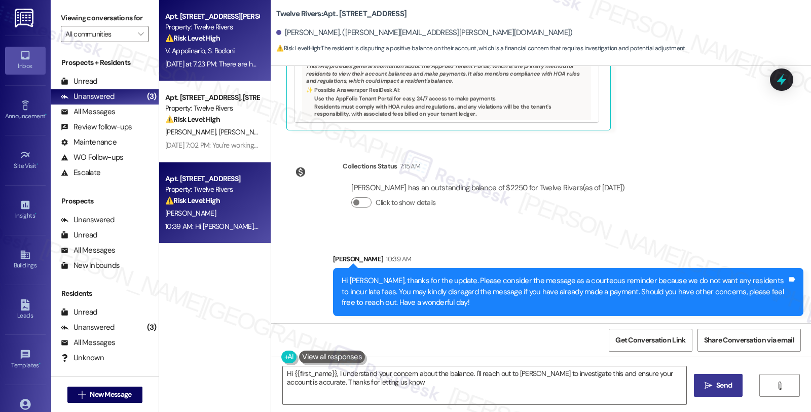
type textarea "Hi {{first_name}}, I understand your concern about the balance. I'll reach out …"
click at [225, 19] on div "Apt. [STREET_ADDRESS][PERSON_NAME][PERSON_NAME]" at bounding box center [212, 16] width 94 height 11
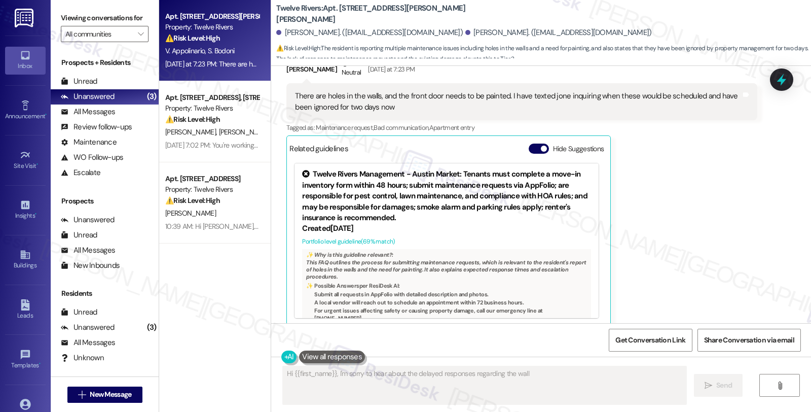
scroll to position [492, 0]
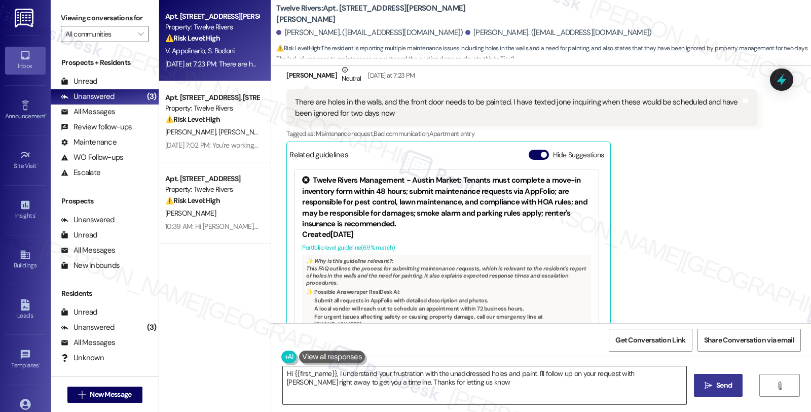
type textarea "Hi {{first_name}}, I understand your frustration with the unaddressed holes and…"
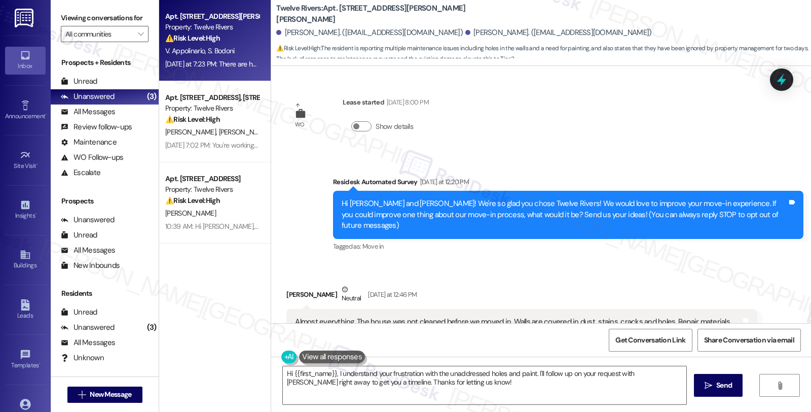
scroll to position [492, 0]
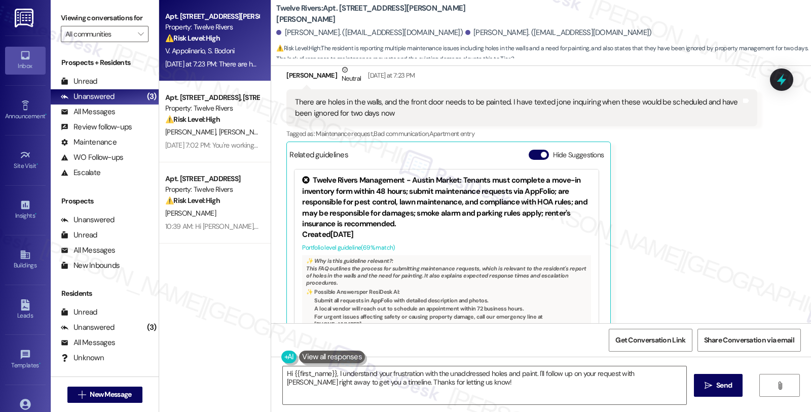
click at [744, 210] on div "[PERSON_NAME] Neutral [DATE] at 7:23 PM There are holes in the walls, and the f…" at bounding box center [521, 197] width 470 height 267
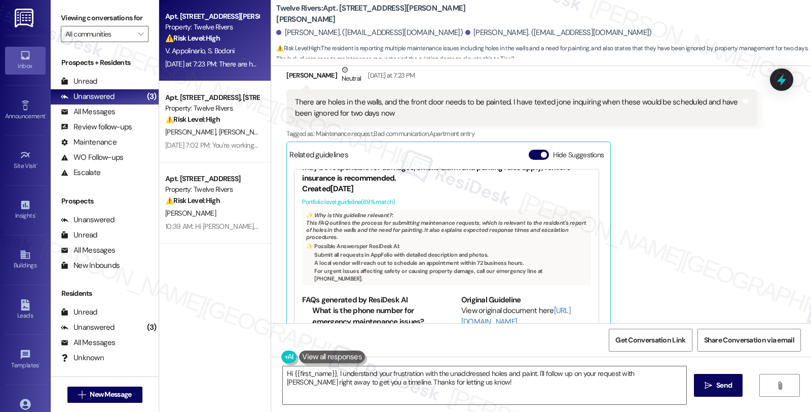
scroll to position [95, 0]
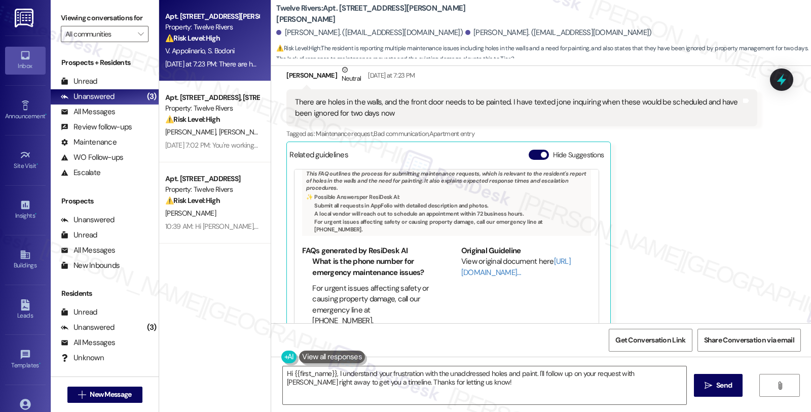
click at [294, 35] on div "[PERSON_NAME]. ([EMAIL_ADDRESS][DOMAIN_NAME])" at bounding box center [369, 32] width 187 height 11
copy div "Victoria"
click at [288, 370] on textarea "Hi {{first_name}}, I understand your frustration with the unaddressed holes and…" at bounding box center [484, 385] width 403 height 38
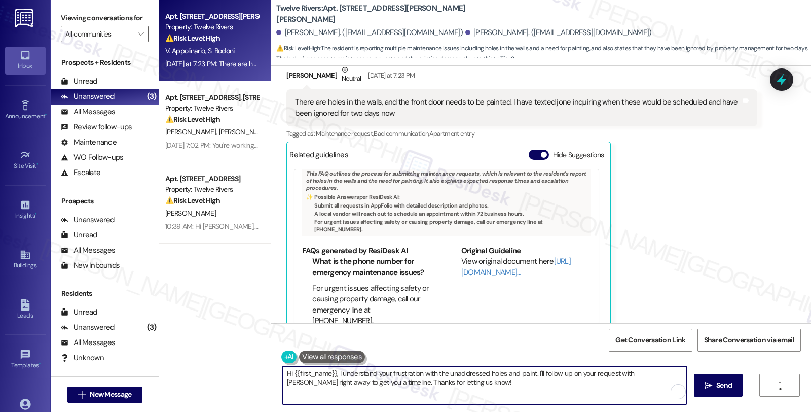
paste textarea "Victoria"
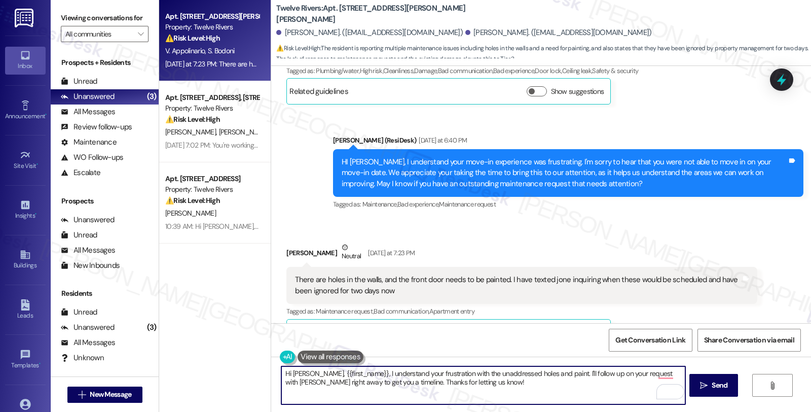
scroll to position [323, 0]
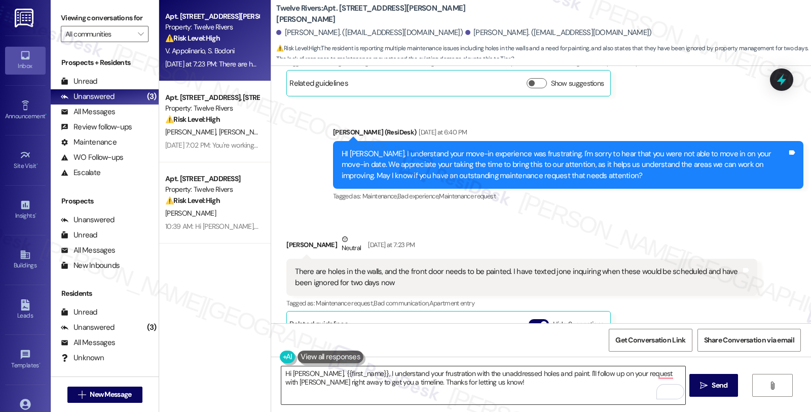
click at [383, 379] on textarea "Hi Victoria, {{first_name}}, I understand your frustration with the unaddressed…" at bounding box center [482, 385] width 403 height 38
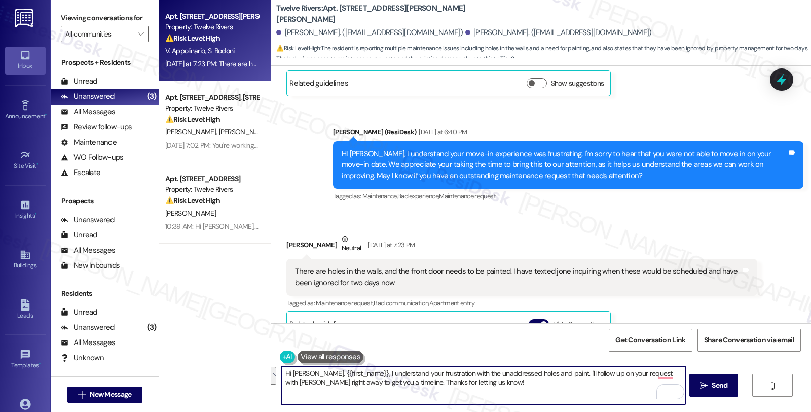
drag, startPoint x: 312, startPoint y: 373, endPoint x: 487, endPoint y: 389, distance: 176.1
click at [487, 389] on textarea "Hi Victoria, {{first_name}}, I understand your frustration with the unaddressed…" at bounding box center [482, 385] width 403 height 38
paste textarea "I completely understand your frustration, they are likely swamped but it doesn'…"
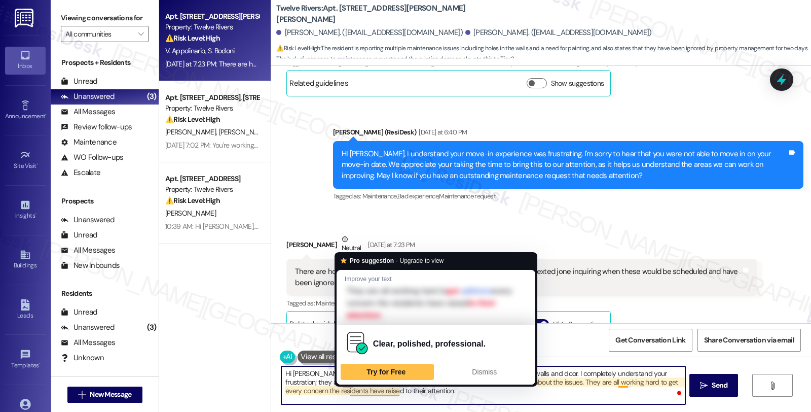
click at [454, 393] on textarea "Hi Victoria, I'm sorry to hear that you're still waiting for a response about t…" at bounding box center [482, 385] width 403 height 38
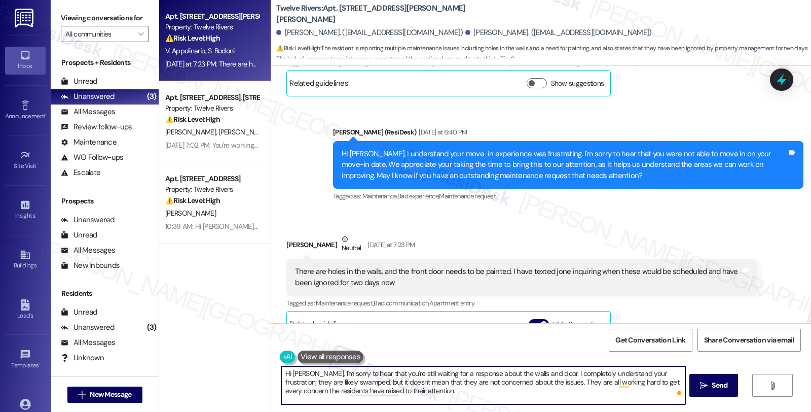
click at [411, 391] on textarea "Hi Victoria, I'm sorry to hear that you're still waiting for a response about t…" at bounding box center [482, 385] width 403 height 38
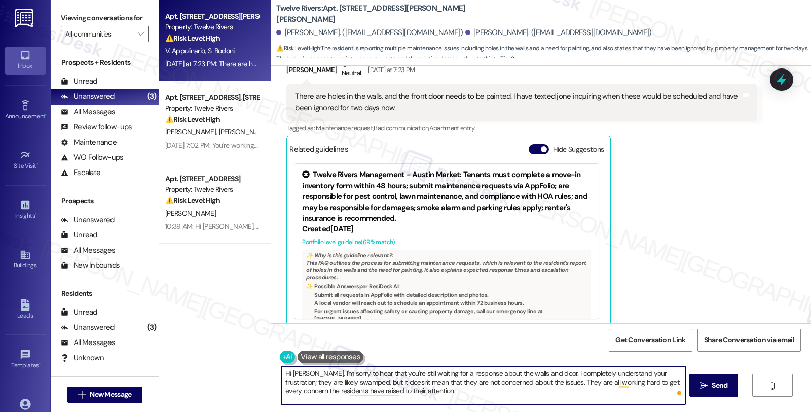
scroll to position [498, 0]
click at [407, 390] on textarea "Hi Victoria, I'm sorry to hear that you're still waiting for a response about t…" at bounding box center [482, 385] width 403 height 38
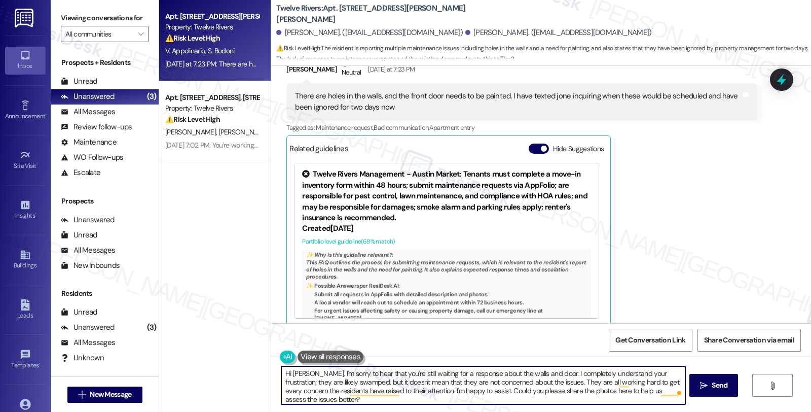
type textarea "Hi Victoria, I'm sorry to hear that you're still waiting for a response about t…"
click at [567, 387] on textarea "Hi [PERSON_NAME], I'm sorry to hear that you're still waiting for a response ab…" at bounding box center [482, 385] width 403 height 38
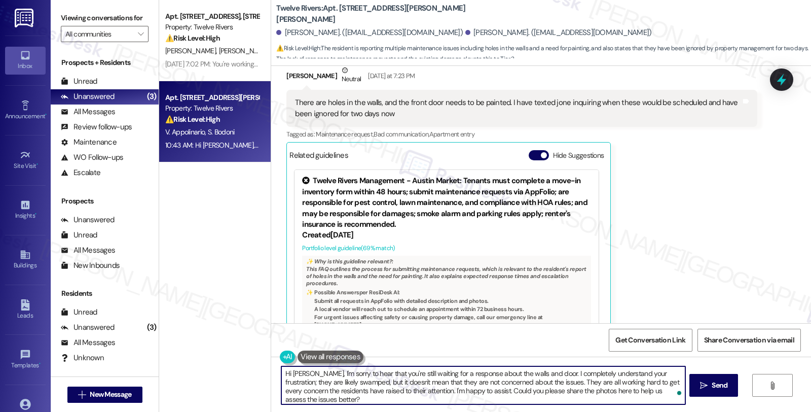
scroll to position [591, 0]
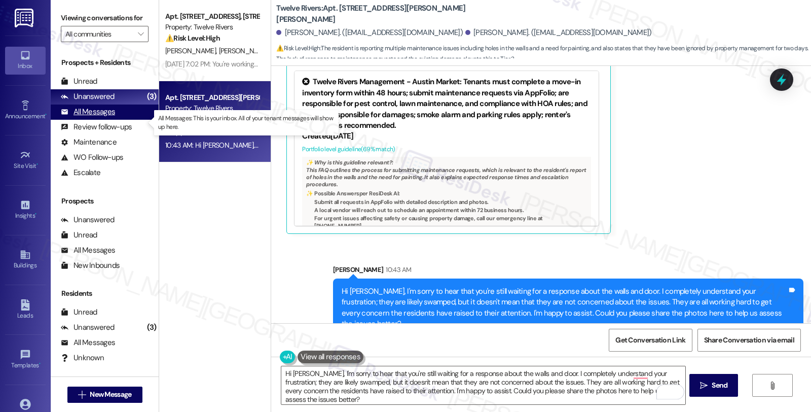
click at [102, 117] on div "All Messages" at bounding box center [88, 111] width 54 height 11
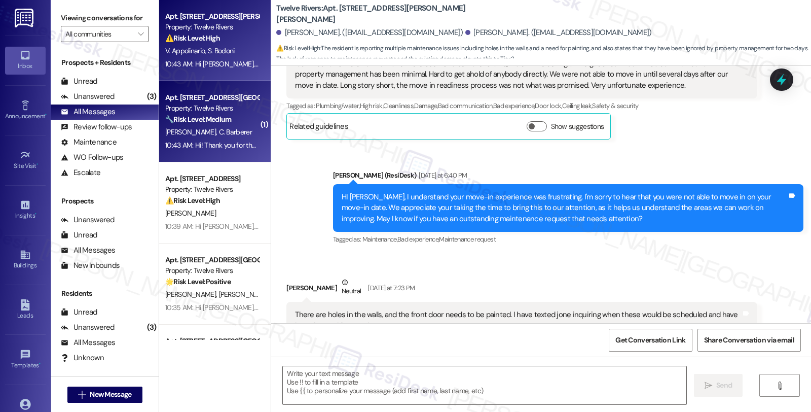
type textarea "Fetching suggested responses. Please feel free to read through the conversation…"
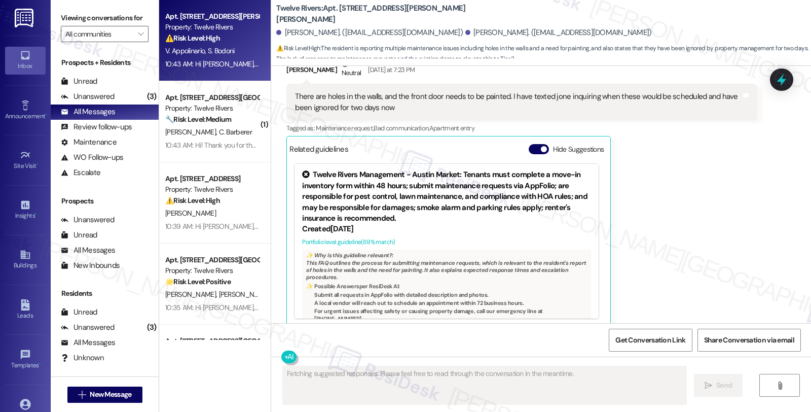
click at [241, 126] on div "J. Mahoney C. Barberer" at bounding box center [212, 132] width 96 height 13
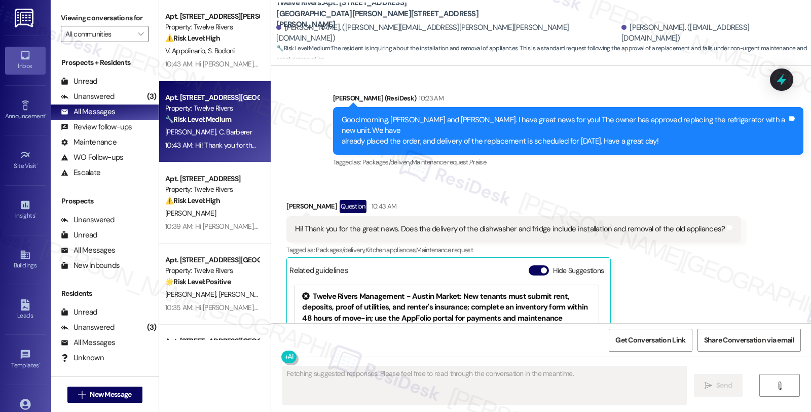
scroll to position [2573, 0]
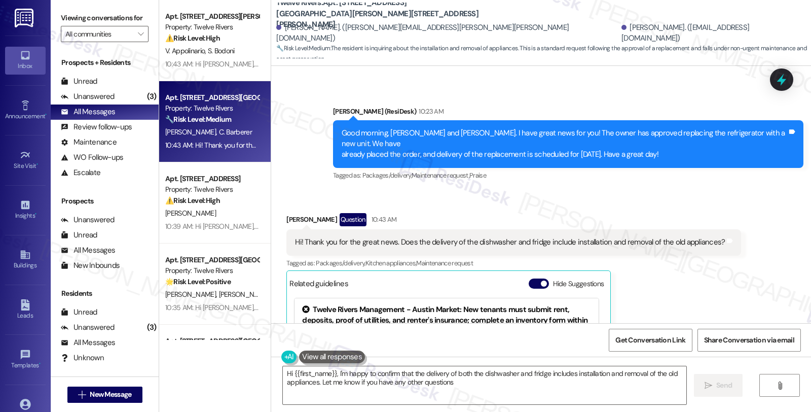
type textarea "Hi {{first_name}}, I'm happy to confirm that the delivery of both the dishwashe…"
drag, startPoint x: 449, startPoint y: 32, endPoint x: 510, endPoint y: 36, distance: 61.0
click at [621, 36] on div "[PERSON_NAME]. ([EMAIL_ADDRESS][DOMAIN_NAME])" at bounding box center [712, 33] width 182 height 22
copy div "Crystal R. Barberer."
click at [117, 104] on div "Unanswered (3)" at bounding box center [105, 96] width 108 height 15
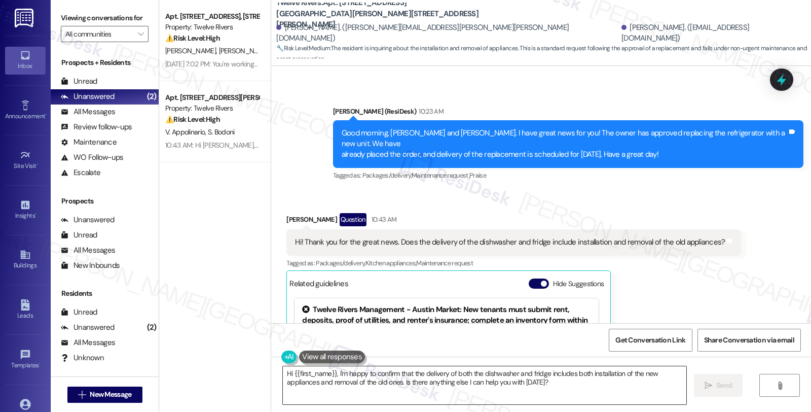
click at [283, 374] on textarea "Hi {{first_name}}, I'm happy to confirm that the delivery of both the dishwashe…" at bounding box center [484, 385] width 403 height 38
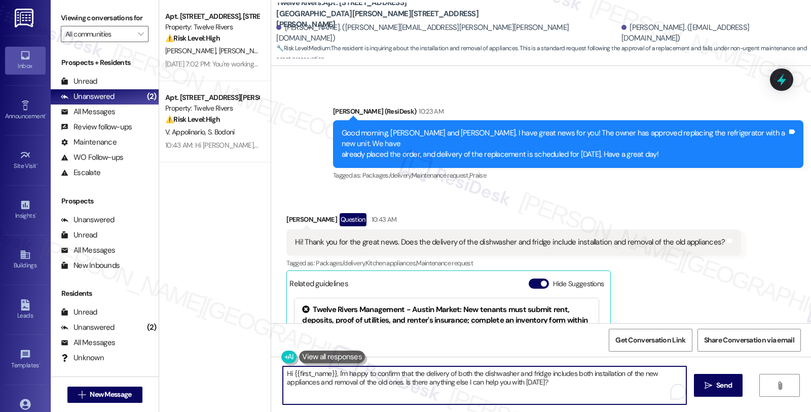
click at [286, 374] on textarea "Hi {{first_name}}, I'm happy to confirm that the delivery of both the dishwashe…" at bounding box center [484, 385] width 403 height 38
click at [296, 373] on textarea "Hello! {{first_name}}, I'm happy to confirm that the delivery of both the dishw…" at bounding box center [482, 385] width 403 height 38
click at [680, 120] on div "Good morning, John D. and Crystal R.. I have great news for you! The owner has …" at bounding box center [568, 144] width 470 height 48
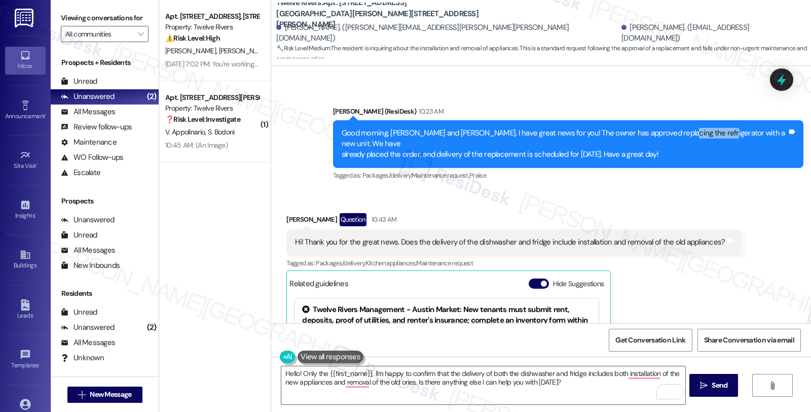
click at [680, 120] on div "Good morning, John D. and Crystal R.. I have great news for you! The owner has …" at bounding box center [568, 144] width 470 height 48
copy div "refrigerator"
click at [323, 375] on textarea "Hello! Only the {{first_name}}, I'm happy to confirm that the delivery of both …" at bounding box center [482, 385] width 403 height 38
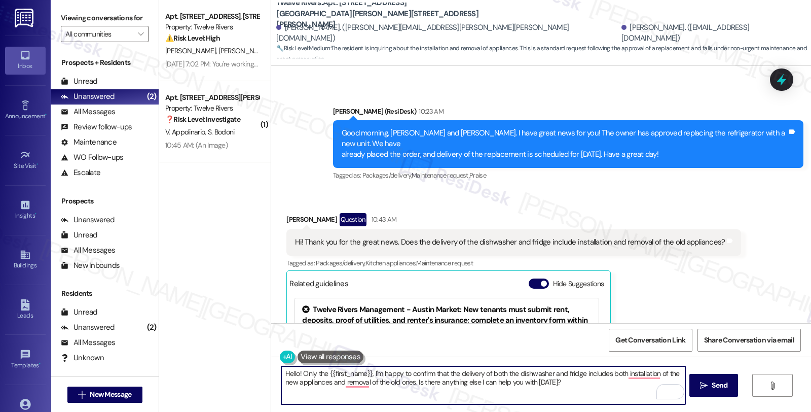
paste textarea "refrigerator"
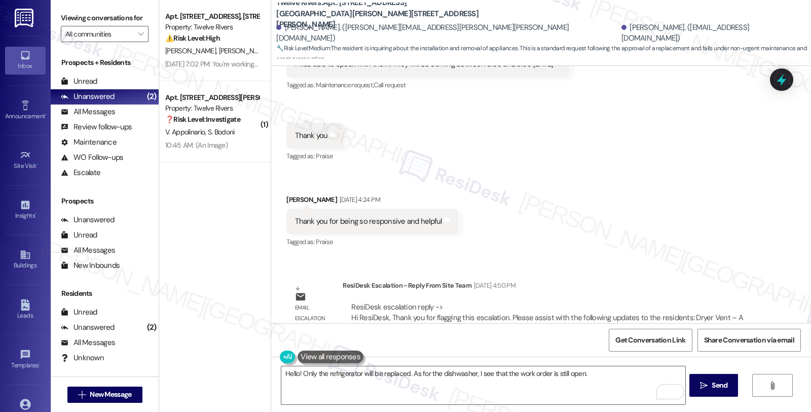
scroll to position [1379, 0]
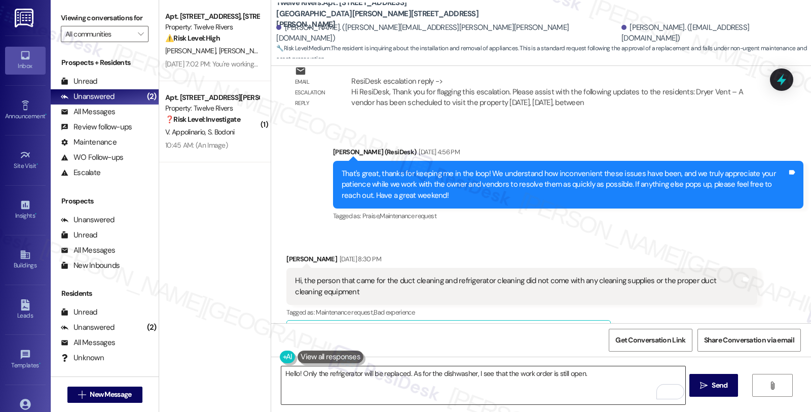
click at [589, 376] on textarea "Hello! Only the refrigerator will be replaced. As for the dishwasher, I see tha…" at bounding box center [482, 385] width 403 height 38
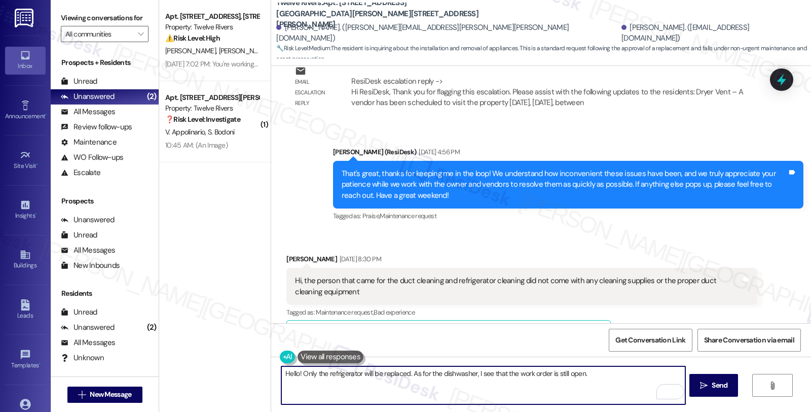
click at [544, 374] on textarea "Hello! Only the refrigerator will be replaced. As for the dishwasher, I see tha…" at bounding box center [482, 385] width 403 height 38
paste textarea "#15014-1"
click at [616, 374] on textarea "Hello! Only the refrigerator will be replaced. As for the dishwasher, I see tha…" at bounding box center [482, 385] width 403 height 38
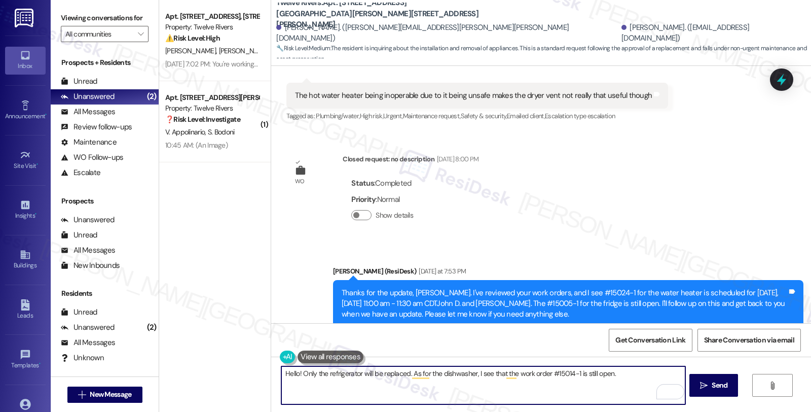
scroll to position [2180, 0]
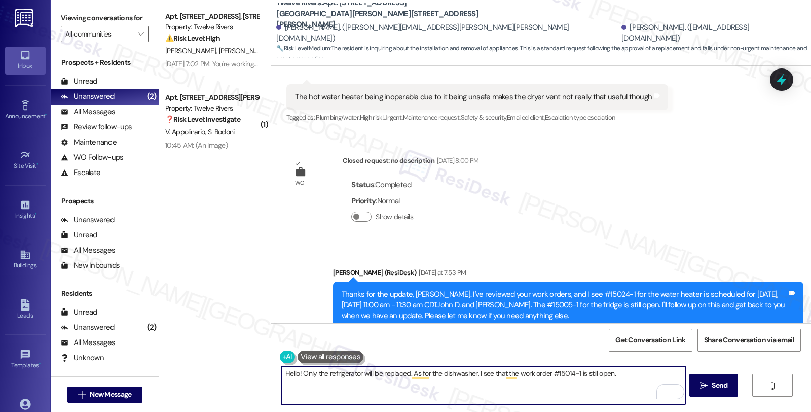
click at [641, 371] on textarea "Hello! Only the refrigerator will be replaced. As for the dishwasher, I see tha…" at bounding box center [482, 385] width 403 height 38
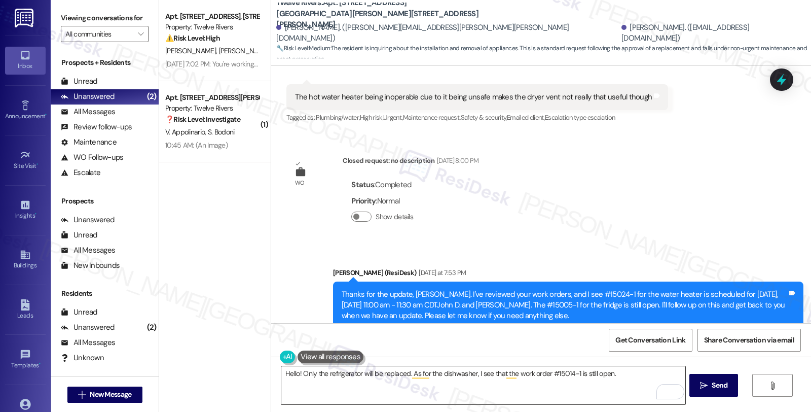
click at [570, 380] on textarea "Hello! Only the refrigerator will be replaced. As for the dishwasher, I see tha…" at bounding box center [482, 385] width 403 height 38
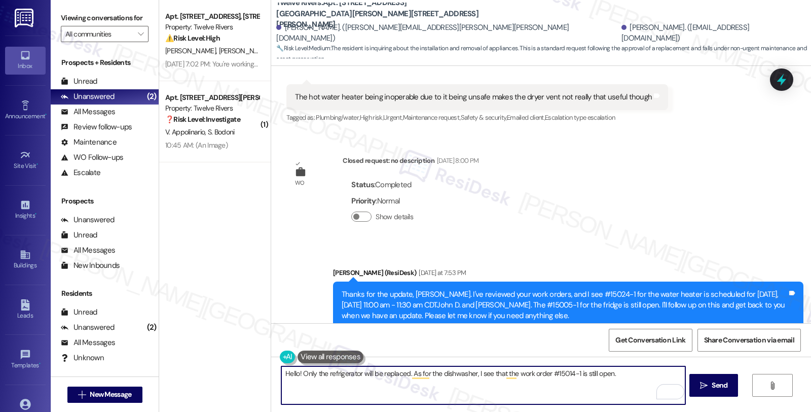
click at [622, 374] on textarea "Hello! Only the refrigerator will be replaced. As for the dishwasher, I see tha…" at bounding box center [482, 385] width 403 height 38
click at [672, 371] on textarea "Hello! Only the refrigerator will be replaced. As for the dishwasher, I see tha…" at bounding box center [482, 385] width 403 height 38
click at [672, 370] on textarea "Hello! Only the refrigerator will be replaced. As for the dishwasher, I see tha…" at bounding box center [482, 385] width 403 height 38
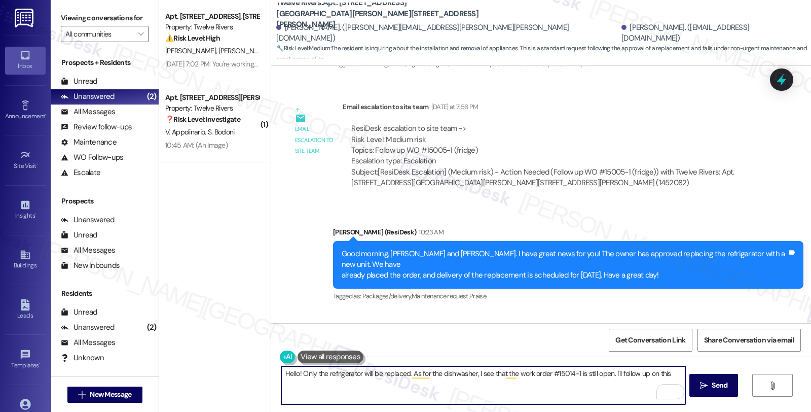
scroll to position [2461, 0]
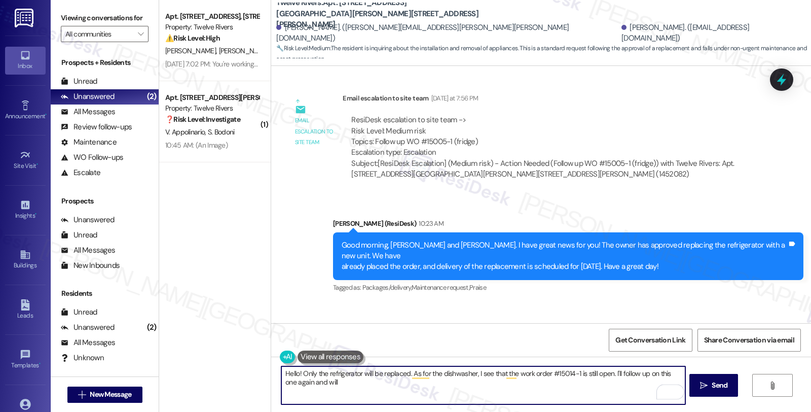
click at [342, 388] on textarea "Hello! Only the refrigerator will be replaced. As for the dishwasher, I see tha…" at bounding box center [482, 385] width 403 height 38
type textarea "Hello! Only the refrigerator will be replaced. As for the dishwasher, I see tha…"
click at [485, 387] on textarea "Hello! Only the refrigerator will be replaced. As for the dishwasher, I see tha…" at bounding box center [482, 385] width 403 height 38
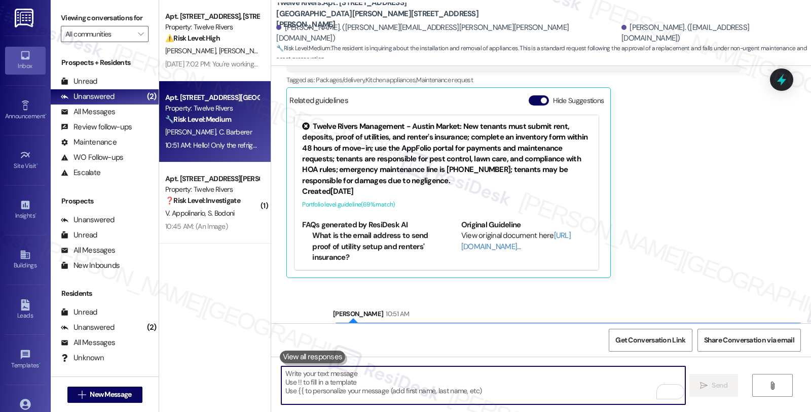
scroll to position [2768, 0]
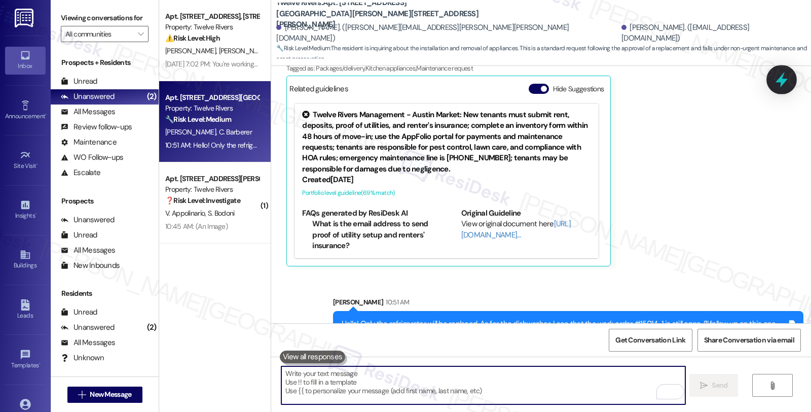
click at [778, 83] on icon at bounding box center [781, 79] width 17 height 17
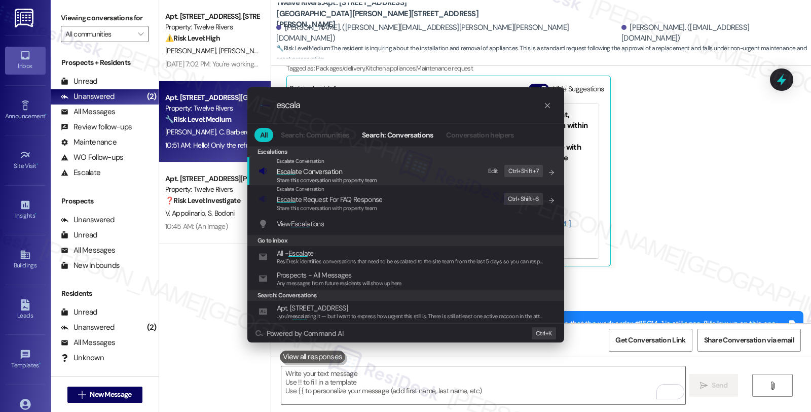
type input "escala"
click at [335, 168] on span "Escala te Conversation" at bounding box center [309, 171] width 65 height 9
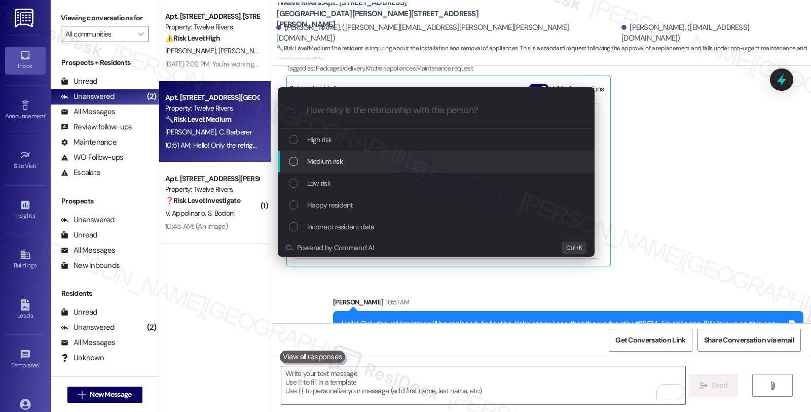
click at [337, 163] on span "Medium risk" at bounding box center [324, 161] width 35 height 11
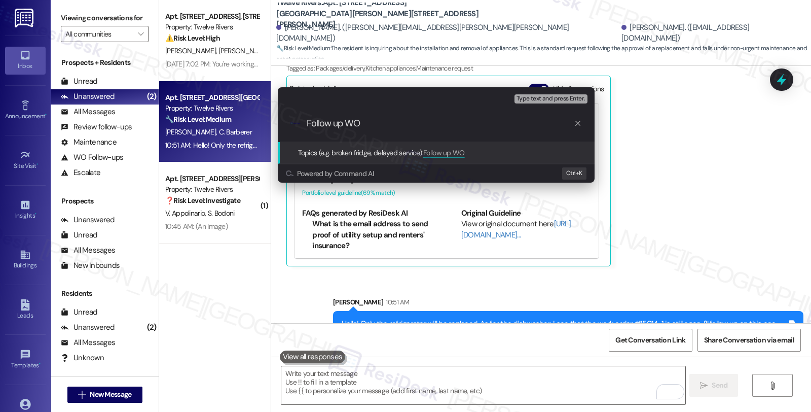
paste input "#15014-1"
type input "Follow up WO #15014-1 (diswasher)"
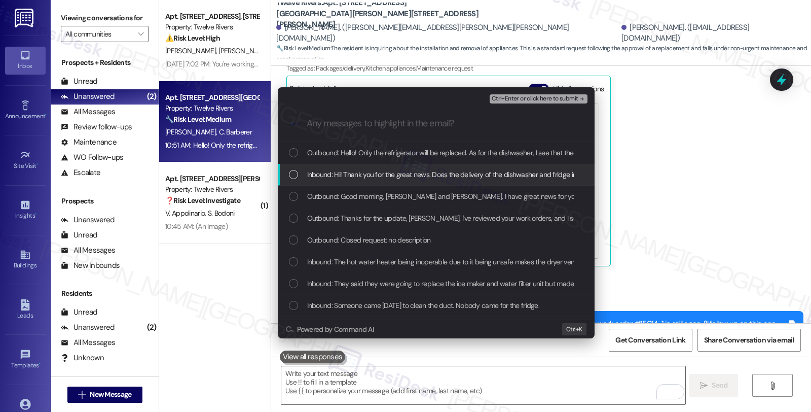
click at [360, 176] on span "Inbound: Hi! Thank you for the great news. Does the delivery of the dishwasher …" at bounding box center [519, 174] width 424 height 11
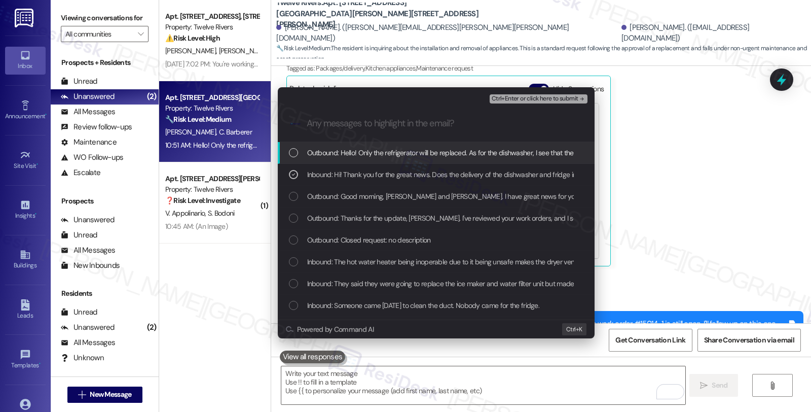
click at [527, 95] on span "Ctrl+Enter or click here to submit" at bounding box center [535, 98] width 87 height 7
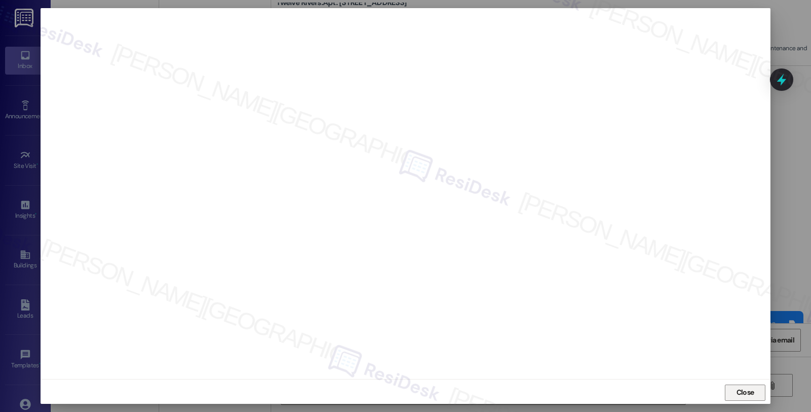
click at [743, 396] on span "Close" at bounding box center [745, 392] width 18 height 11
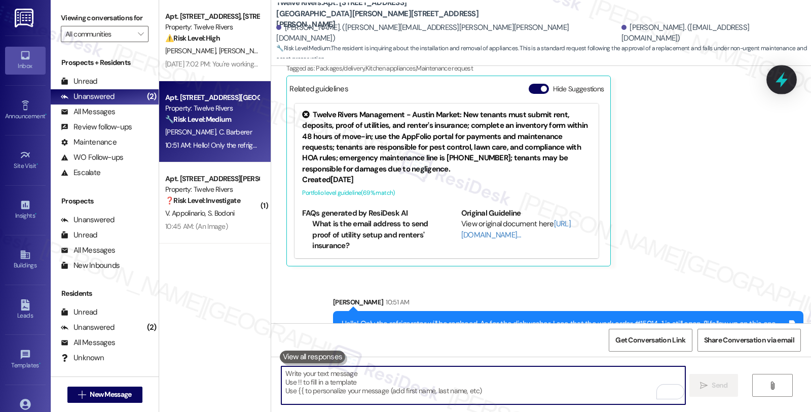
click at [782, 78] on icon at bounding box center [782, 80] width 12 height 16
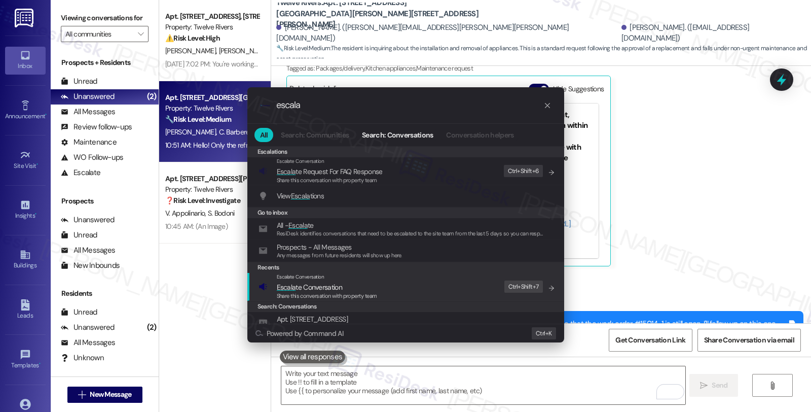
type input "escala"
click at [388, 283] on div "Escalate Conversation Escala te Conversation Share this conversation with prope…" at bounding box center [407, 286] width 297 height 27
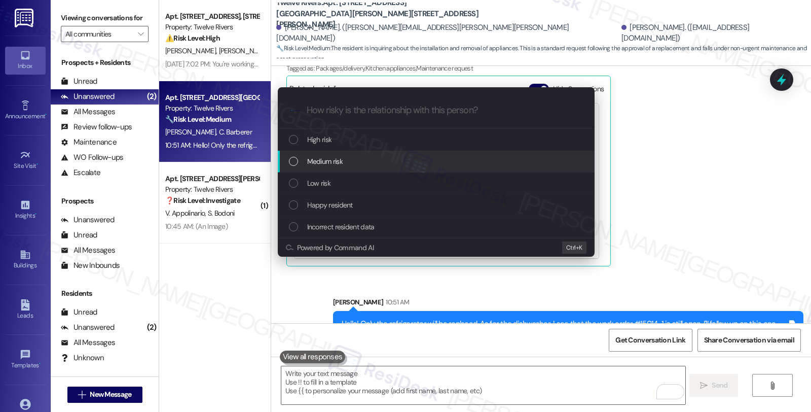
click at [374, 161] on div "Medium risk" at bounding box center [437, 161] width 297 height 11
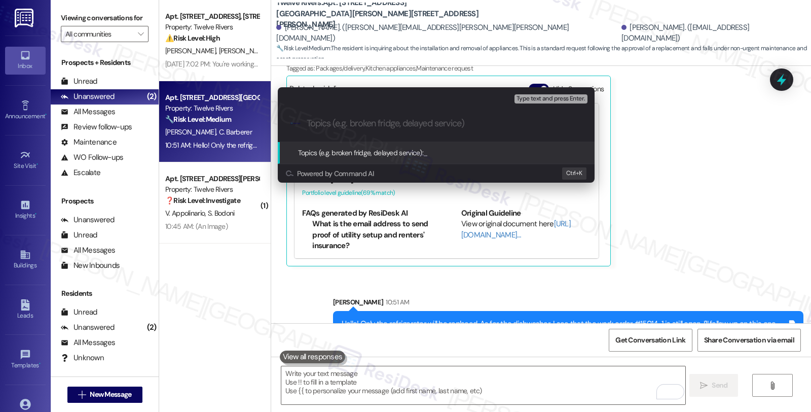
paste input "Follow up WO #15014-1 (diswasher)"
click at [412, 124] on input "Follow up WO #15014-1 (diswasher)" at bounding box center [440, 123] width 267 height 11
type input "Follow up WO #15014-1 (dishwasher)"
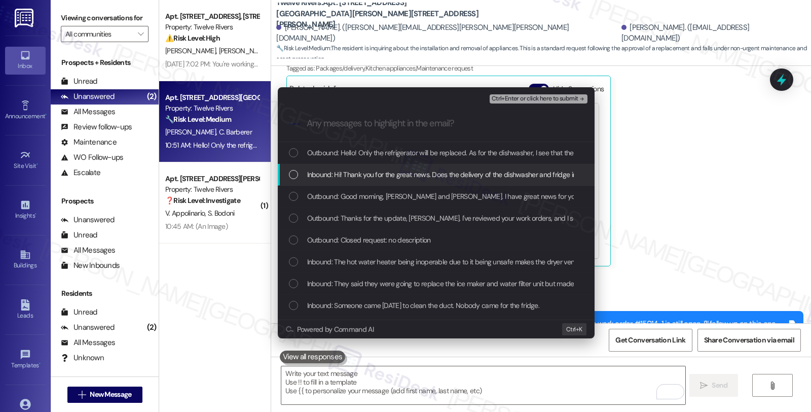
click at [392, 171] on span "Inbound: Hi! Thank you for the great news. Does the delivery of the dishwasher …" at bounding box center [519, 174] width 424 height 11
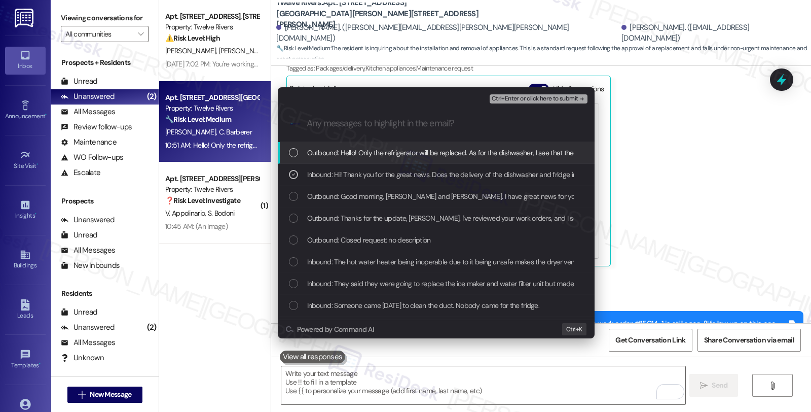
click at [535, 99] on span "Ctrl+Enter or click here to submit" at bounding box center [535, 98] width 87 height 7
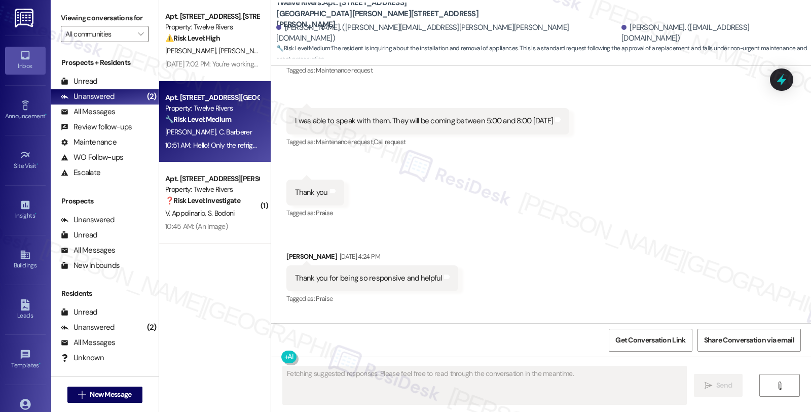
scroll to position [2685, 0]
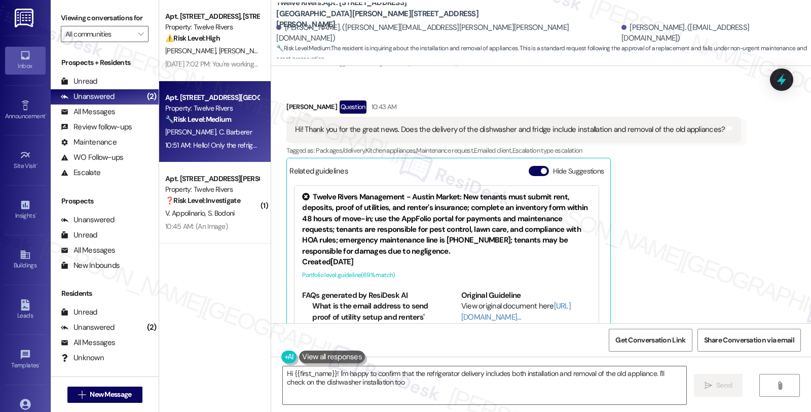
type textarea "Hi {{first_name}}! I'm happy to confirm that the refrigerator delivery includes…"
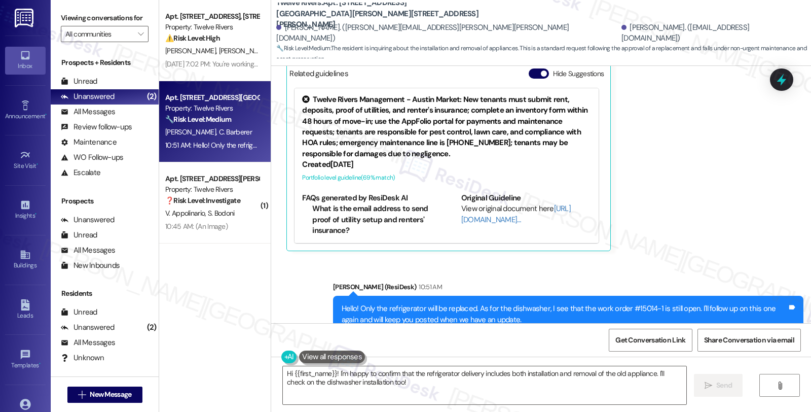
click at [747, 222] on div "Received via SMS [PERSON_NAME] Question 10:43 AM Hi! Thank you for the great ne…" at bounding box center [541, 119] width 540 height 278
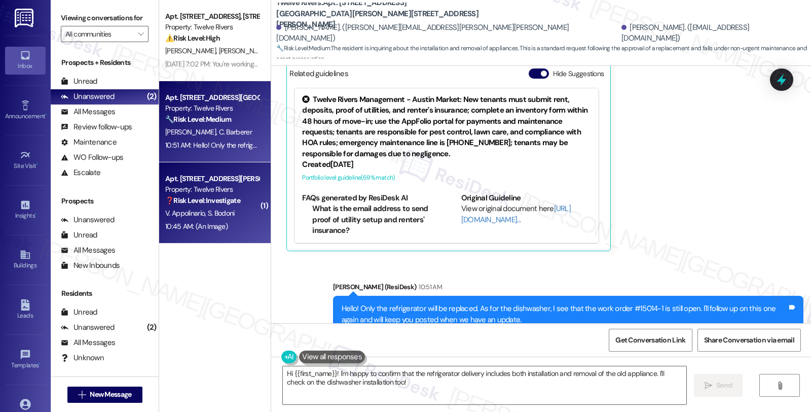
click at [218, 223] on div "10:45 AM: (An Image) 10:45 AM: (An Image)" at bounding box center [196, 226] width 62 height 9
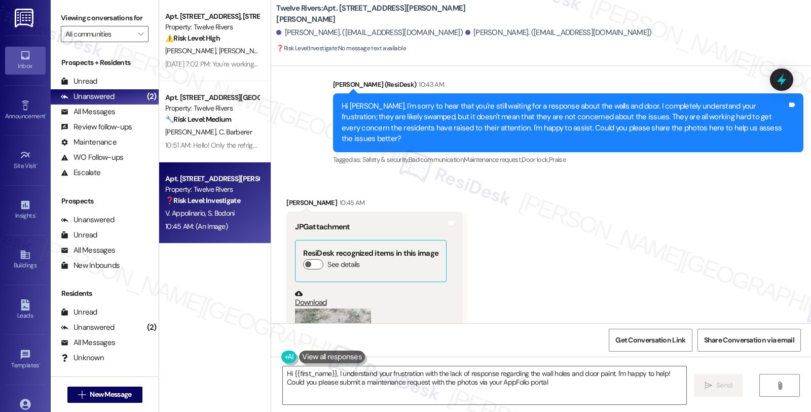
type textarea "Hi {{first_name}}, I understand your frustration with the lack of response rega…"
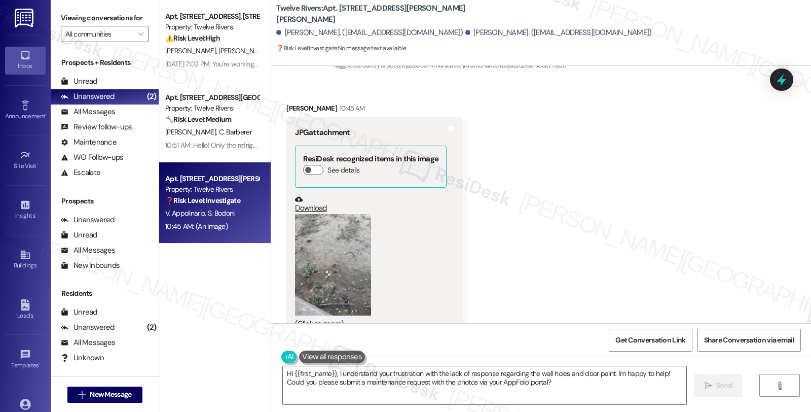
click at [337, 260] on button "Zoom image" at bounding box center [333, 264] width 76 height 101
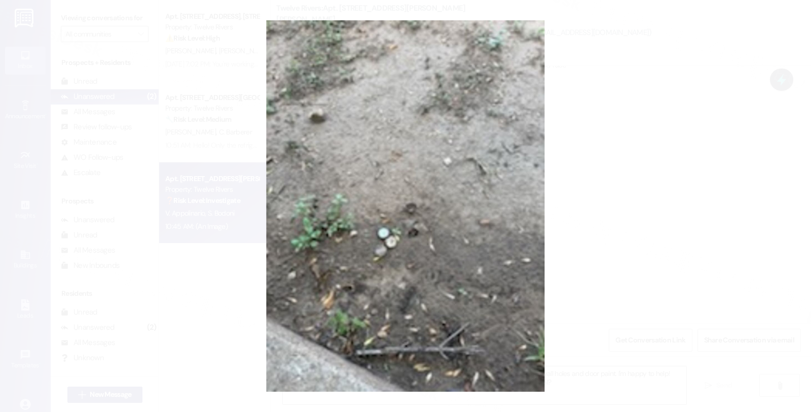
click at [467, 266] on button "Unzoom image" at bounding box center [405, 206] width 811 height 412
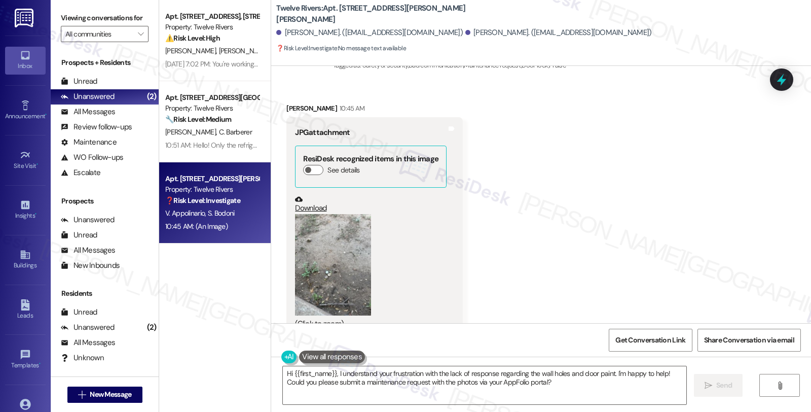
click at [311, 195] on link "Download" at bounding box center [371, 204] width 152 height 18
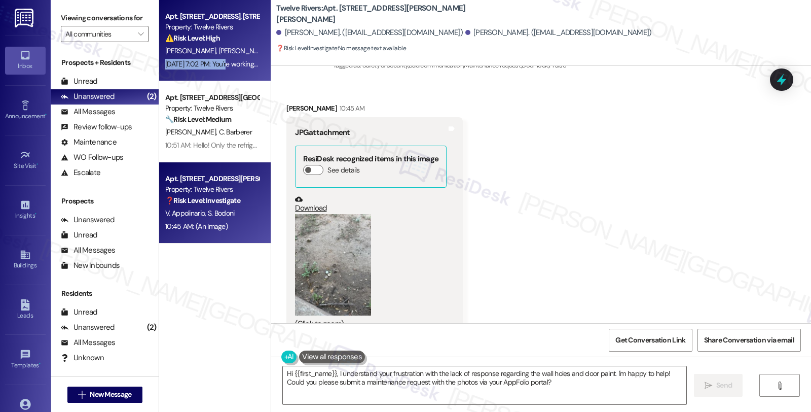
click at [222, 56] on div "Apt. [STREET_ADDRESS], [STREET_ADDRESS] Property: Twelve Rivers ⚠️ Risk Level: …" at bounding box center [215, 40] width 112 height 81
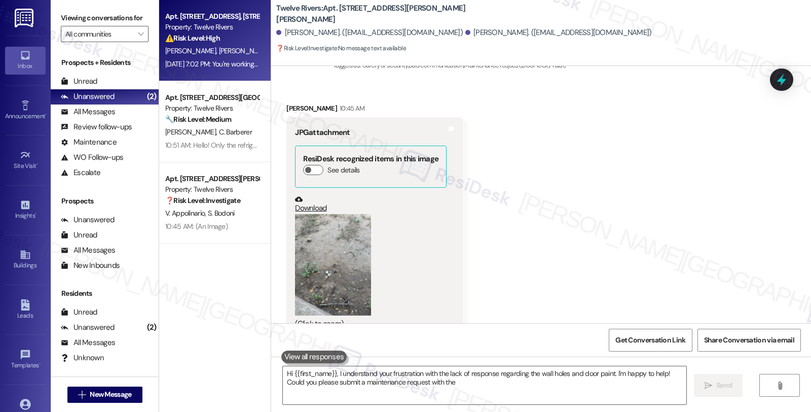
type textarea "Hi {{first_name}}, I understand your frustration with the lack of response rega…"
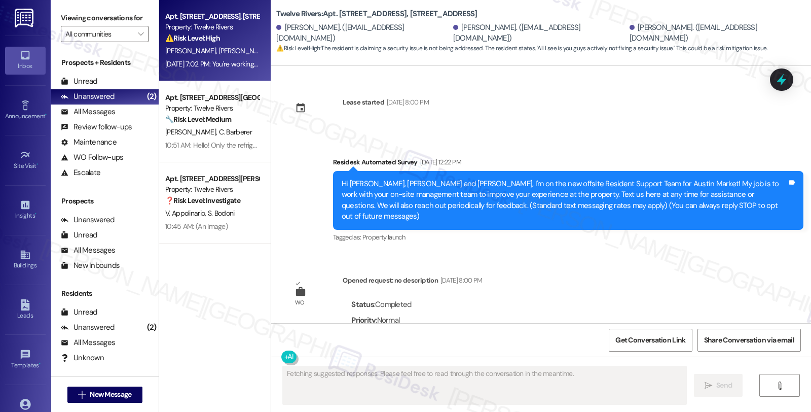
scroll to position [9352, 0]
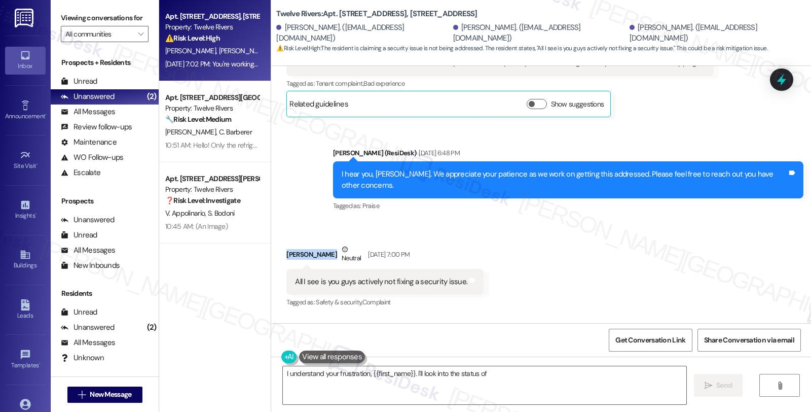
drag, startPoint x: 327, startPoint y: 192, endPoint x: 275, endPoint y: 192, distance: 52.2
click at [279, 236] on div "Received via SMS [PERSON_NAME] Neutral [DATE] 7:00 PM All I see is you guys act…" at bounding box center [385, 276] width 212 height 81
copy div "[PERSON_NAME]"
type textarea "I understand your frustration, {{first_name}}. I'll look into the status of you…"
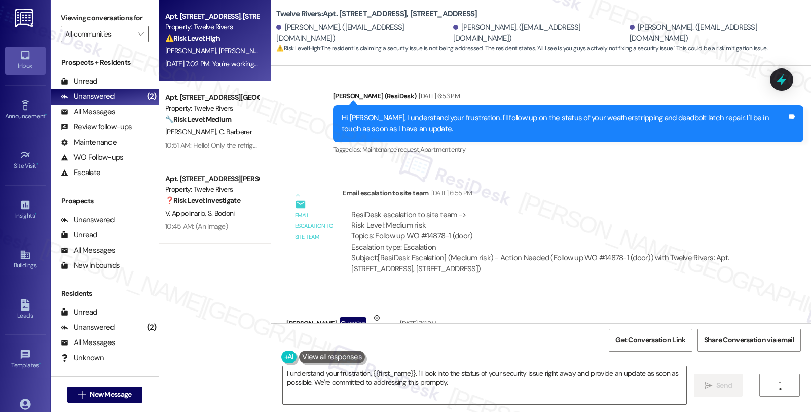
scroll to position [8339, 0]
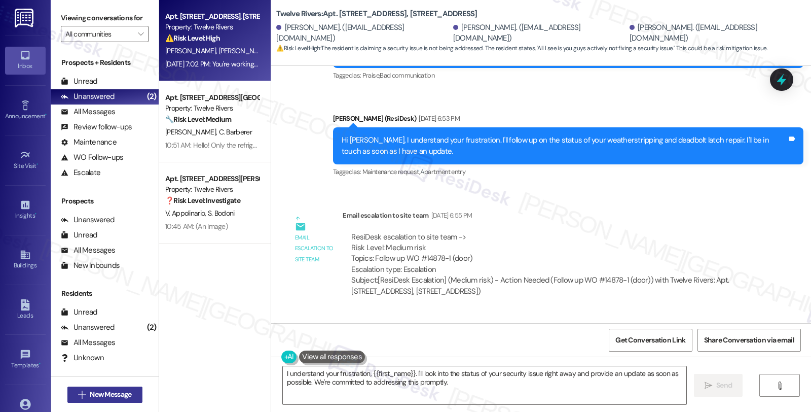
click at [110, 389] on span "New Message" at bounding box center [111, 394] width 42 height 11
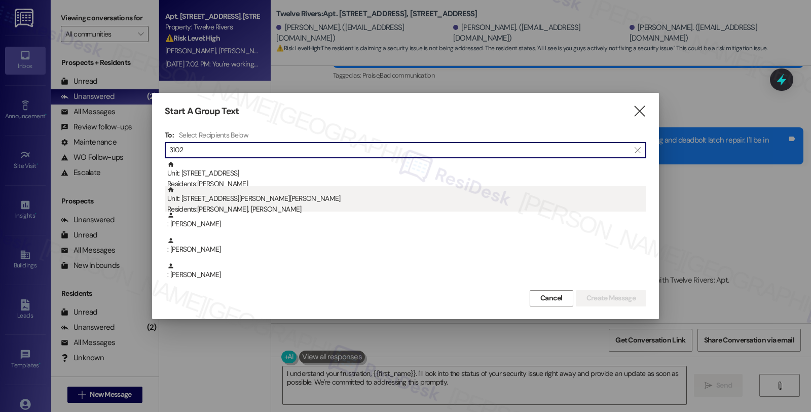
type input "3102"
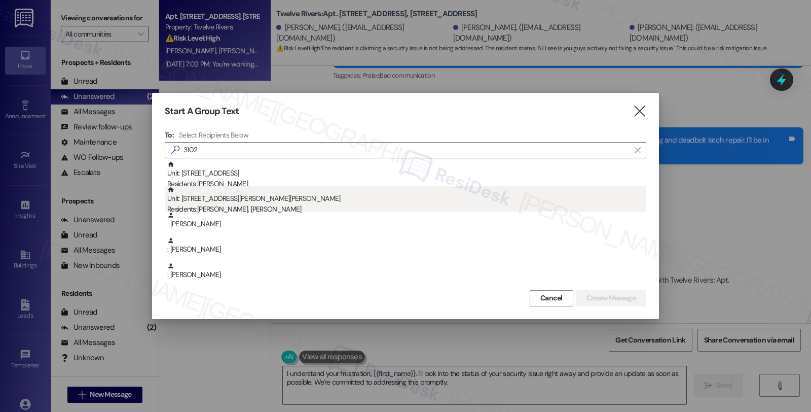
click at [267, 207] on div "Residents: [PERSON_NAME], [PERSON_NAME]" at bounding box center [406, 209] width 479 height 11
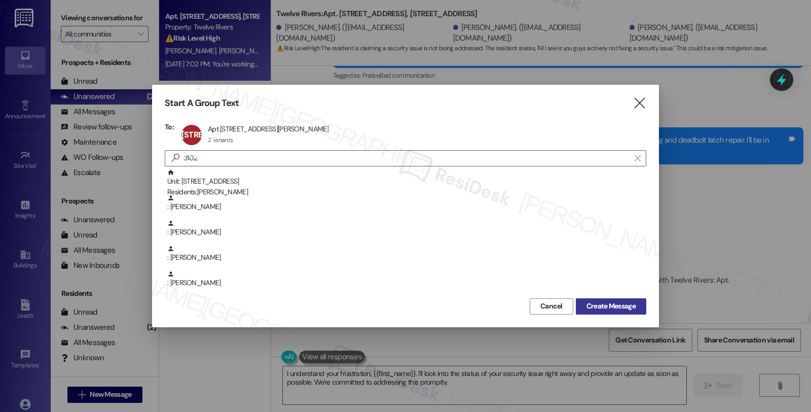
click at [633, 304] on span "Create Message" at bounding box center [610, 306] width 49 height 11
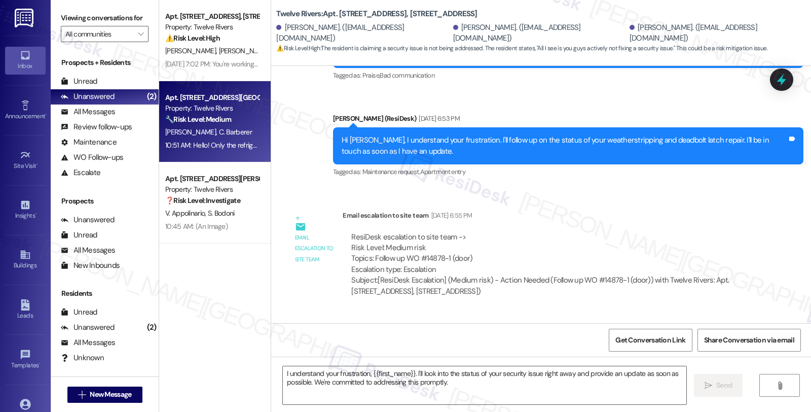
type textarea "Fetching suggested responses. Please feel free to read through the conversation…"
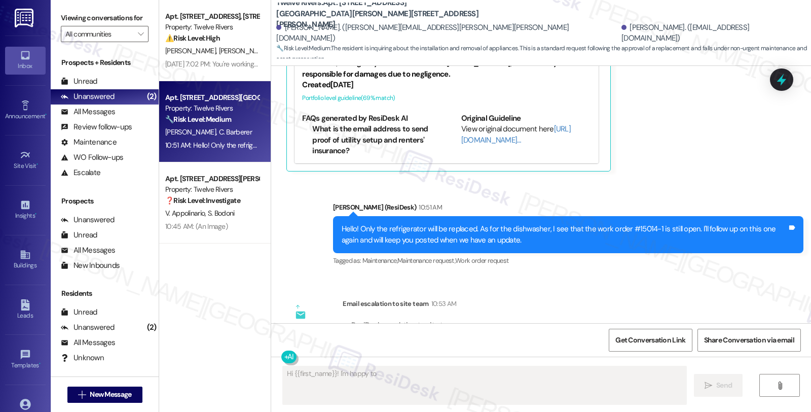
scroll to position [3000, 0]
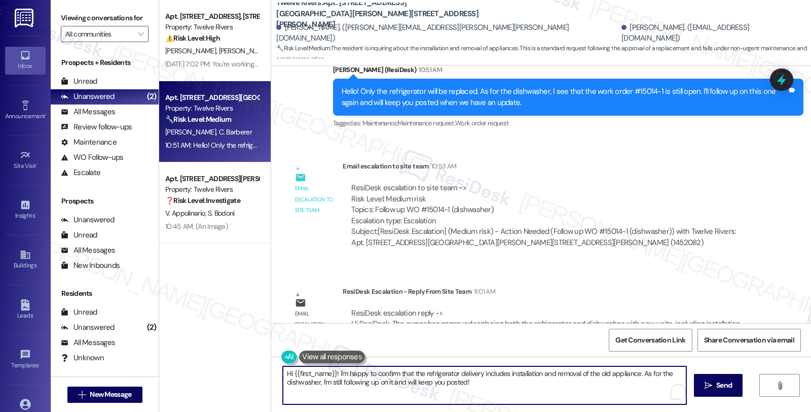
drag, startPoint x: 485, startPoint y: 387, endPoint x: 229, endPoint y: 359, distance: 258.0
click at [229, 359] on div "Apt. [STREET_ADDRESS], [STREET_ADDRESS] Property: Twelve Rivers ⚠️ Risk Level: …" at bounding box center [485, 206] width 652 height 412
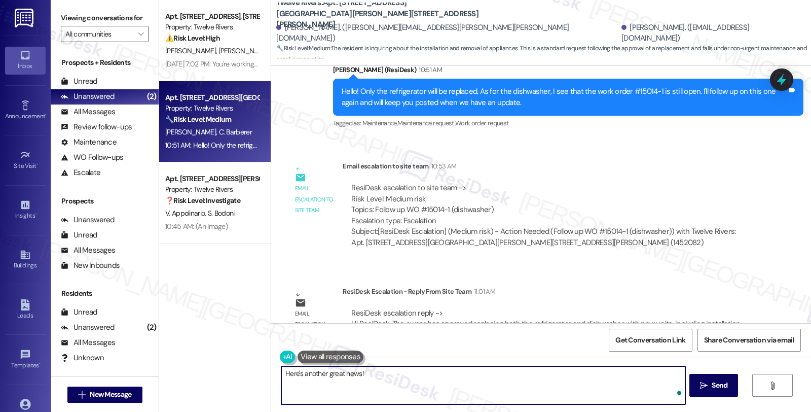
paste textarea "The owner has approved replacing both the refrigerator and dishwasher with new …"
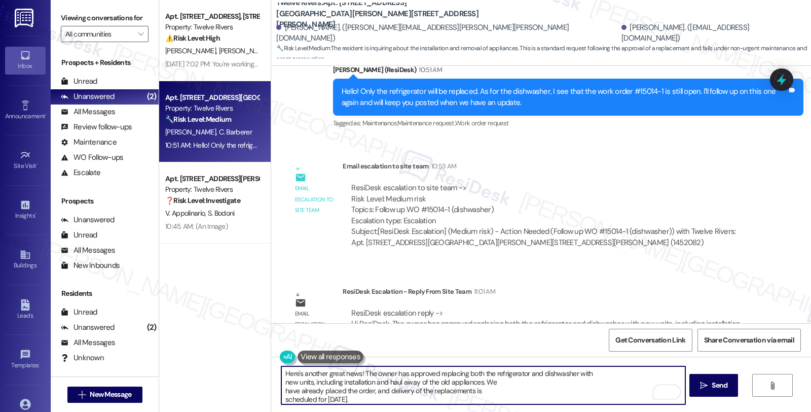
scroll to position [0, 0]
click at [591, 374] on textarea "Here's another great news! The owner has approved replacing both the refrigerat…" at bounding box center [482, 385] width 403 height 38
click at [674, 372] on textarea "Here's another great news! The owner has approved replacing both the refrigerat…" at bounding box center [482, 385] width 403 height 38
click at [420, 382] on textarea "Here's another great news! The owner has approved replacing both the refrigerat…" at bounding box center [482, 385] width 403 height 38
click at [602, 381] on textarea "Here's another great news! The owner has approved replacing both the refrigerat…" at bounding box center [482, 385] width 403 height 38
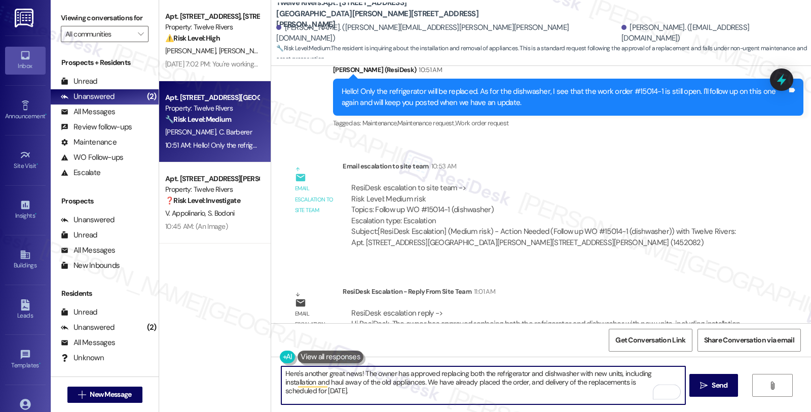
type textarea "Here's another great news! The owner has approved replacing both the refrigerat…"
click at [344, 397] on textarea "Here's another great news! The owner has approved replacing both the refrigerat…" at bounding box center [482, 385] width 403 height 38
click at [343, 388] on textarea "Here's another great news! The owner has approved replacing both the refrigerat…" at bounding box center [482, 385] width 403 height 38
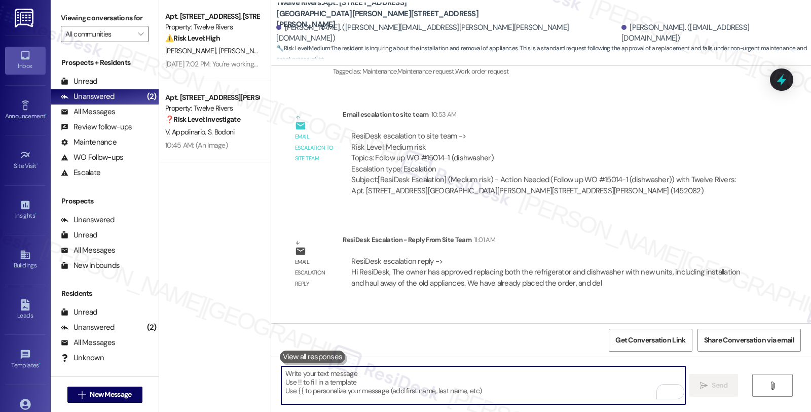
scroll to position [3081, 0]
